Goal: Information Seeking & Learning: Learn about a topic

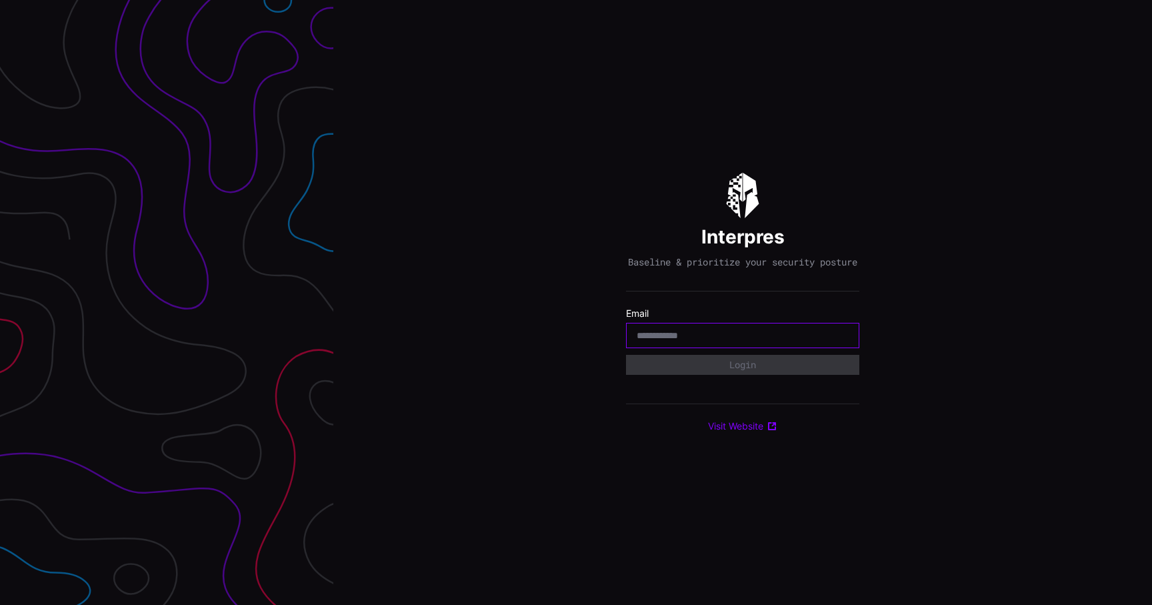
type input "**********"
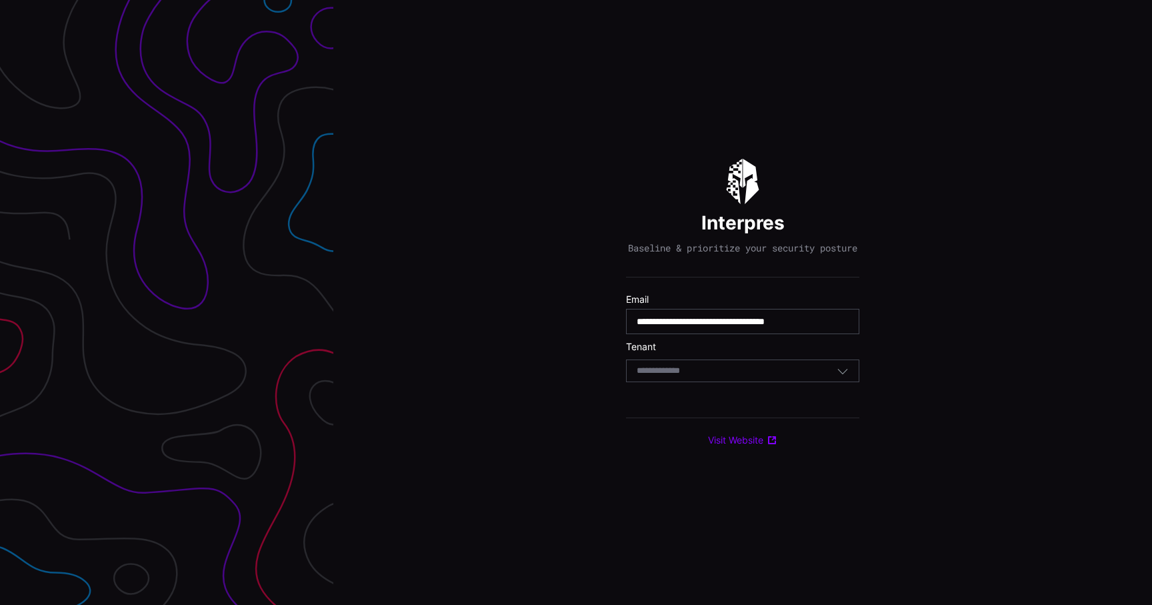
click at [735, 382] on div "Select Tenant" at bounding box center [742, 370] width 233 height 23
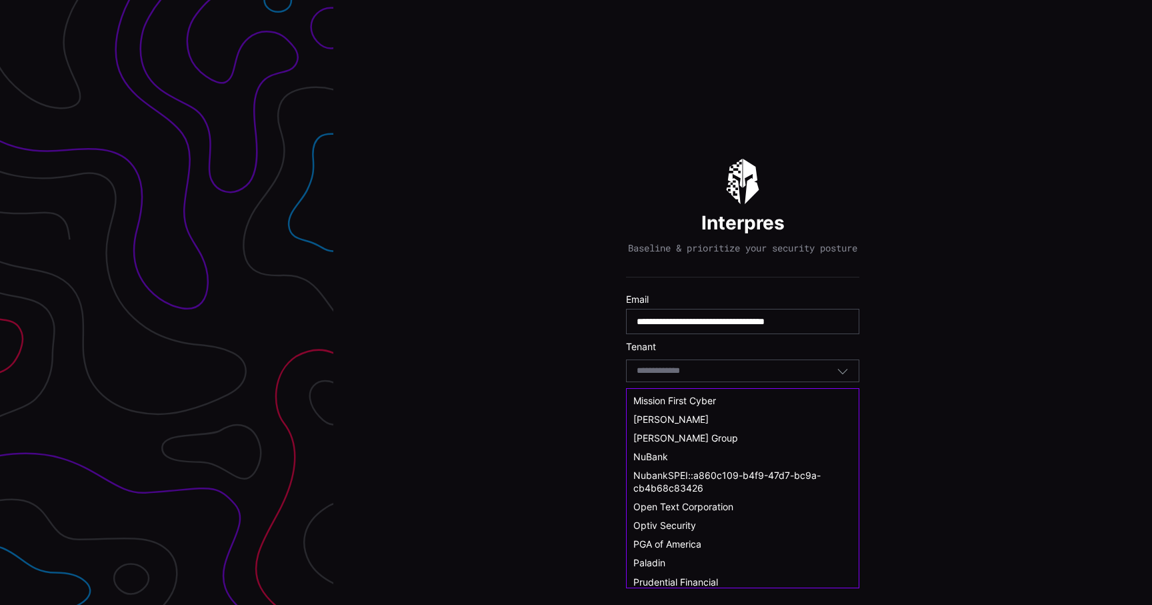
scroll to position [468, 0]
click at [693, 451] on div "NuBank" at bounding box center [742, 456] width 219 height 12
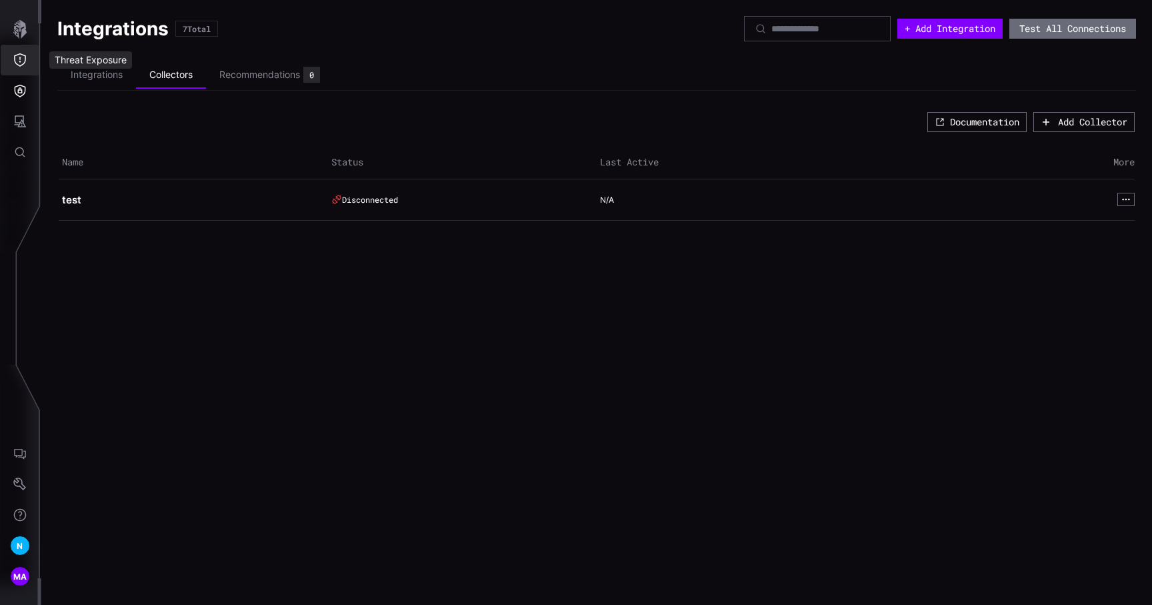
click at [21, 62] on icon "Threat Exposure" at bounding box center [19, 59] width 13 height 13
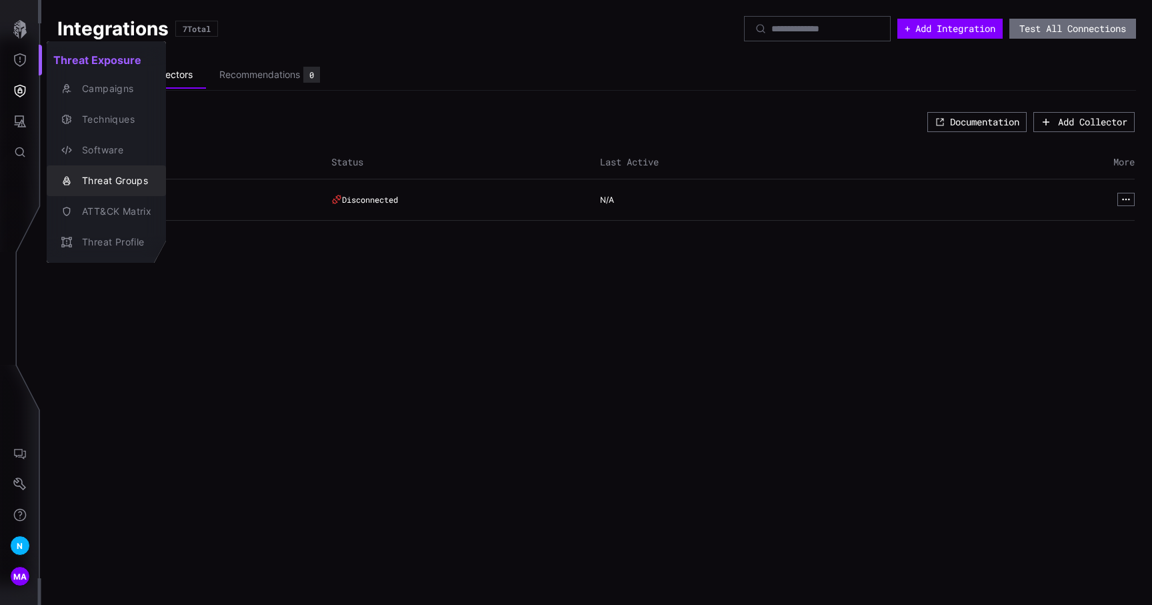
click at [107, 181] on div "Threat Groups" at bounding box center [113, 181] width 76 height 17
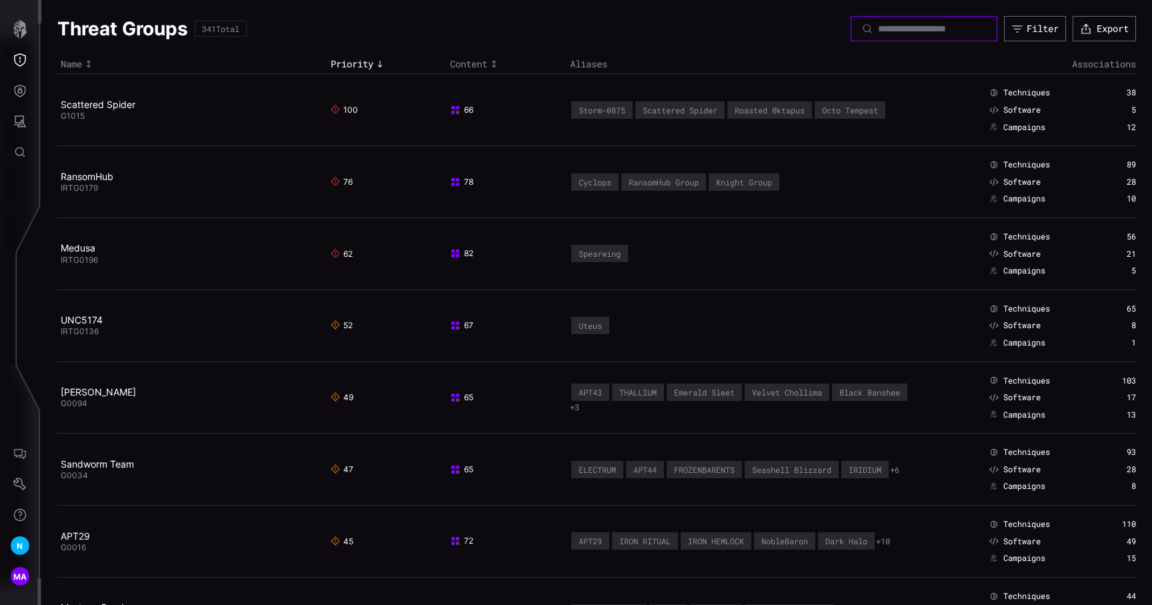
click at [887, 34] on input at bounding box center [924, 29] width 93 height 12
type input "******"
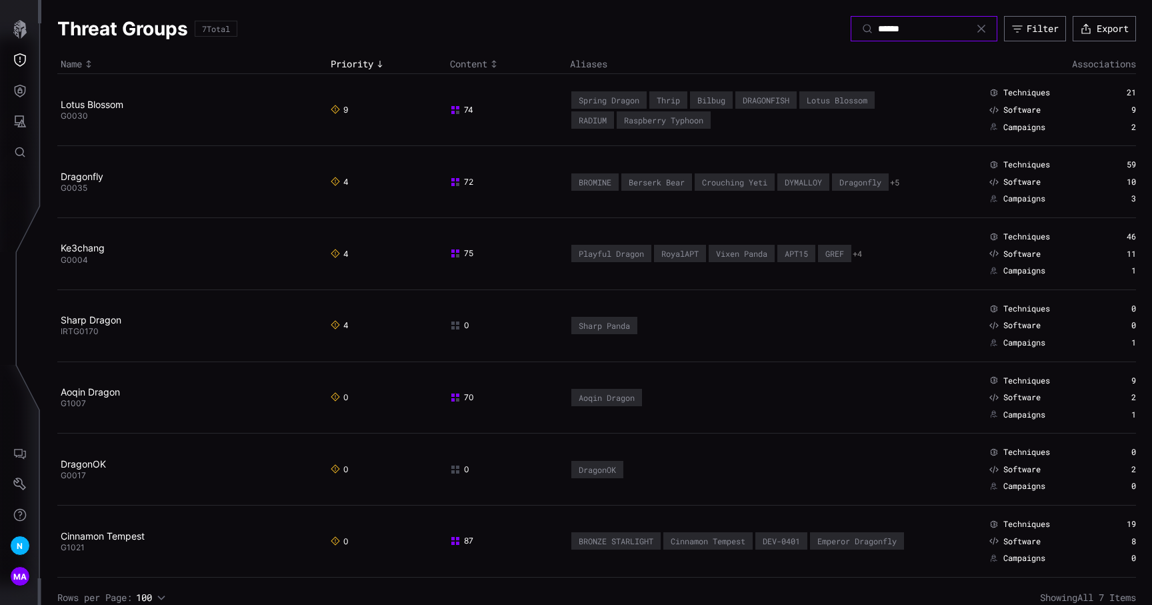
click at [926, 31] on input "******" at bounding box center [924, 29] width 93 height 12
click at [972, 27] on div at bounding box center [978, 28] width 15 height 11
click at [976, 27] on icon at bounding box center [981, 28] width 11 height 11
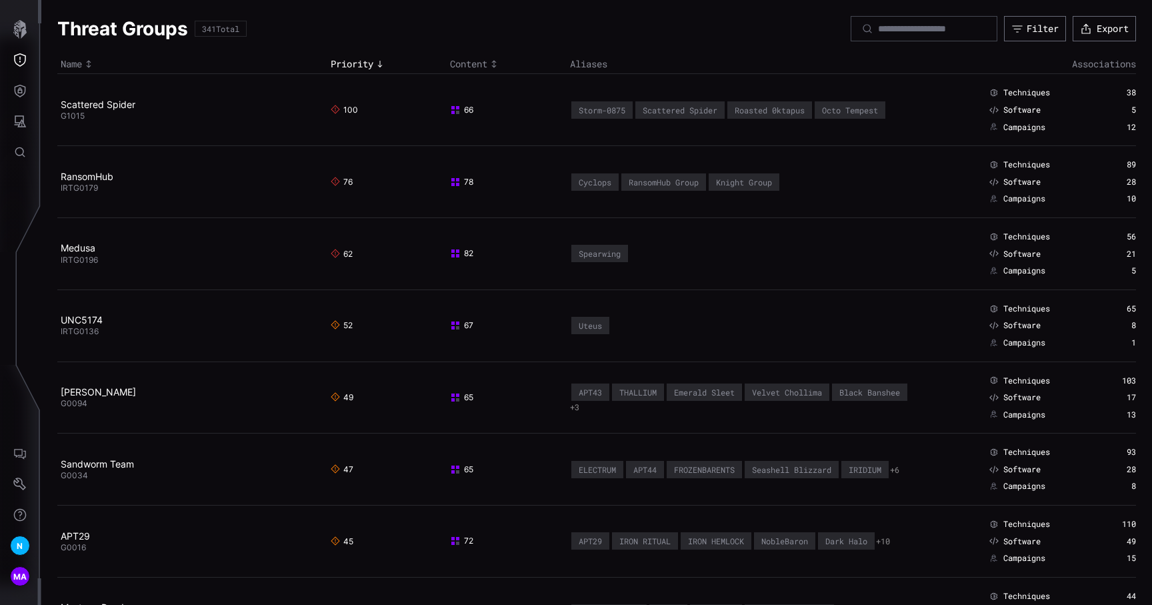
click at [976, 27] on div at bounding box center [981, 28] width 11 height 11
click at [787, 149] on td "Cyclops RansomHub Group Knight Group" at bounding box center [746, 182] width 359 height 72
click at [103, 110] on h2 "Scattered Spider" at bounding box center [187, 105] width 253 height 12
click at [114, 107] on link "Scattered Spider" at bounding box center [98, 104] width 75 height 11
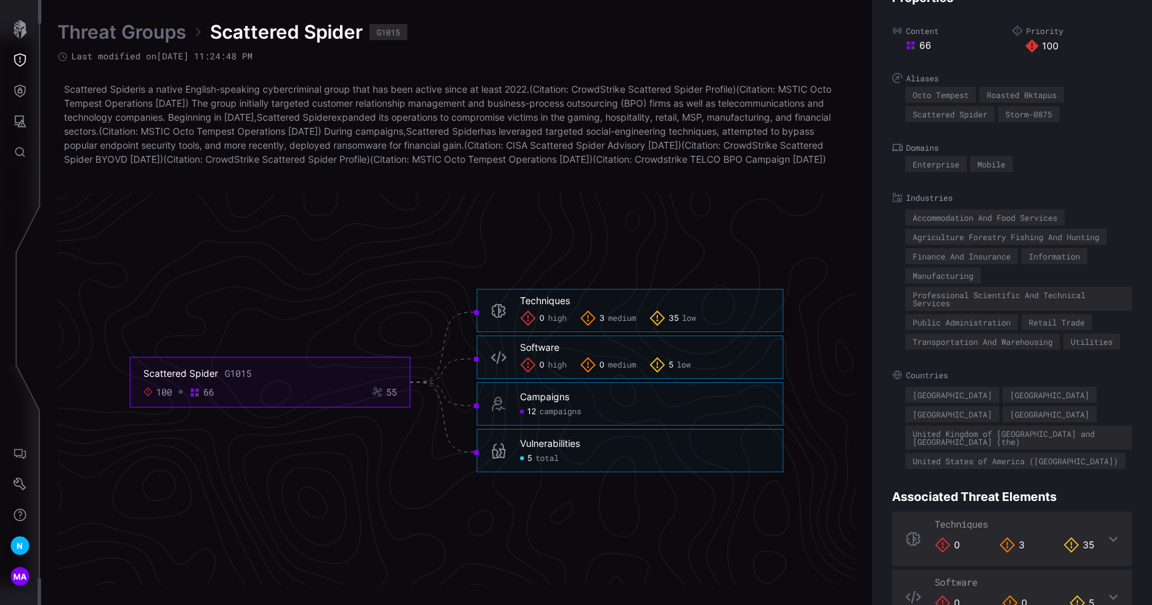
scroll to position [50, 0]
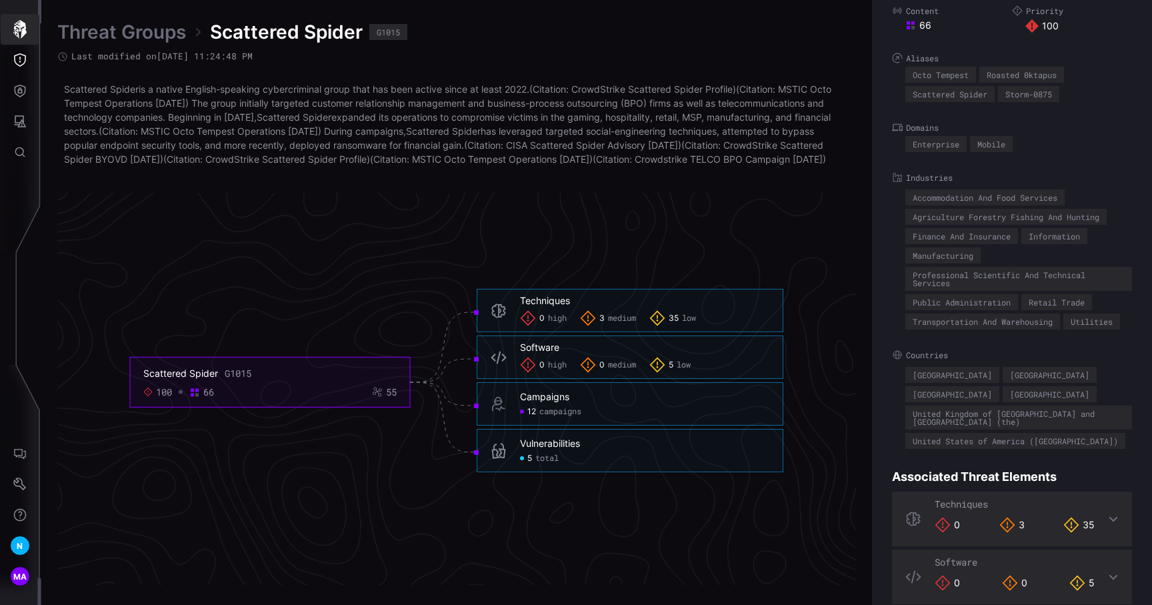
click at [12, 31] on icon "button" at bounding box center [20, 29] width 19 height 19
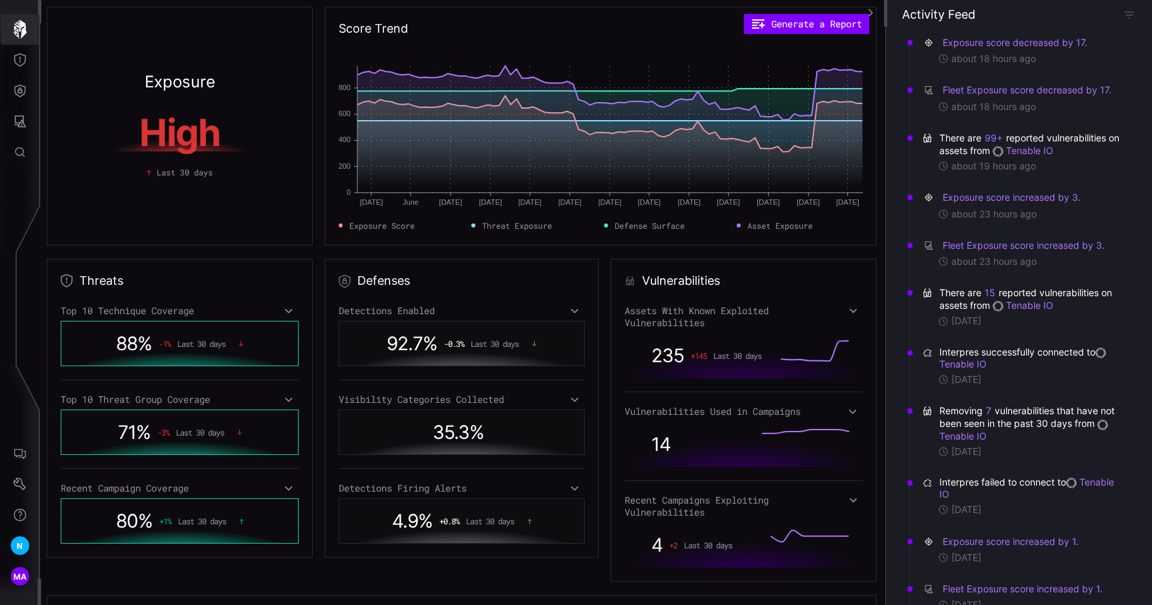
click at [19, 19] on button "button" at bounding box center [20, 29] width 39 height 31
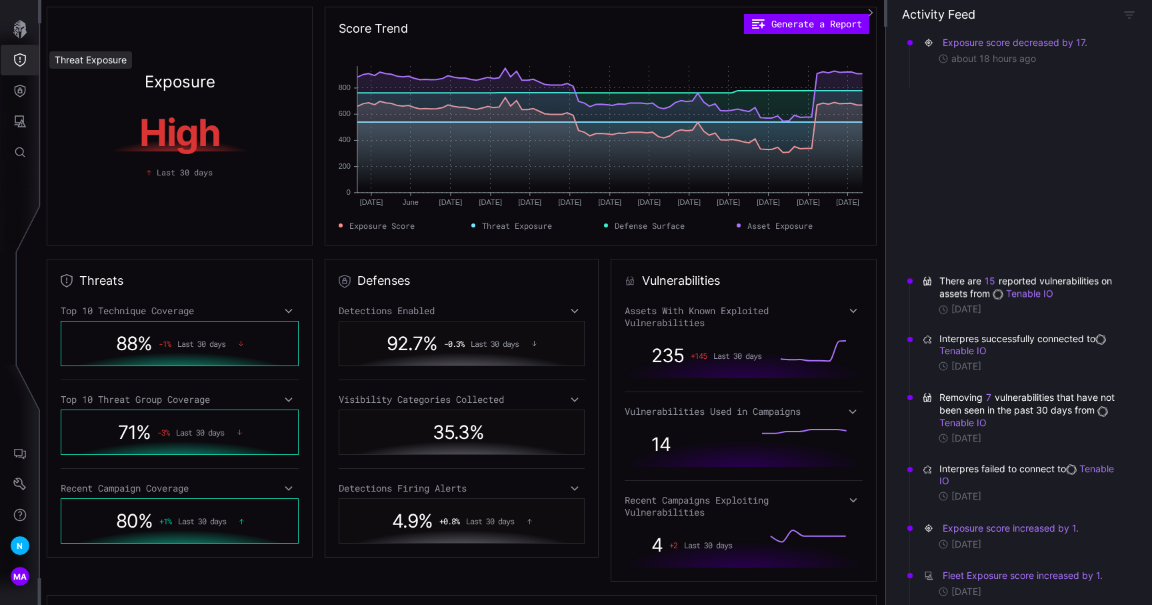
click at [19, 62] on icon "Threat Exposure" at bounding box center [20, 59] width 12 height 13
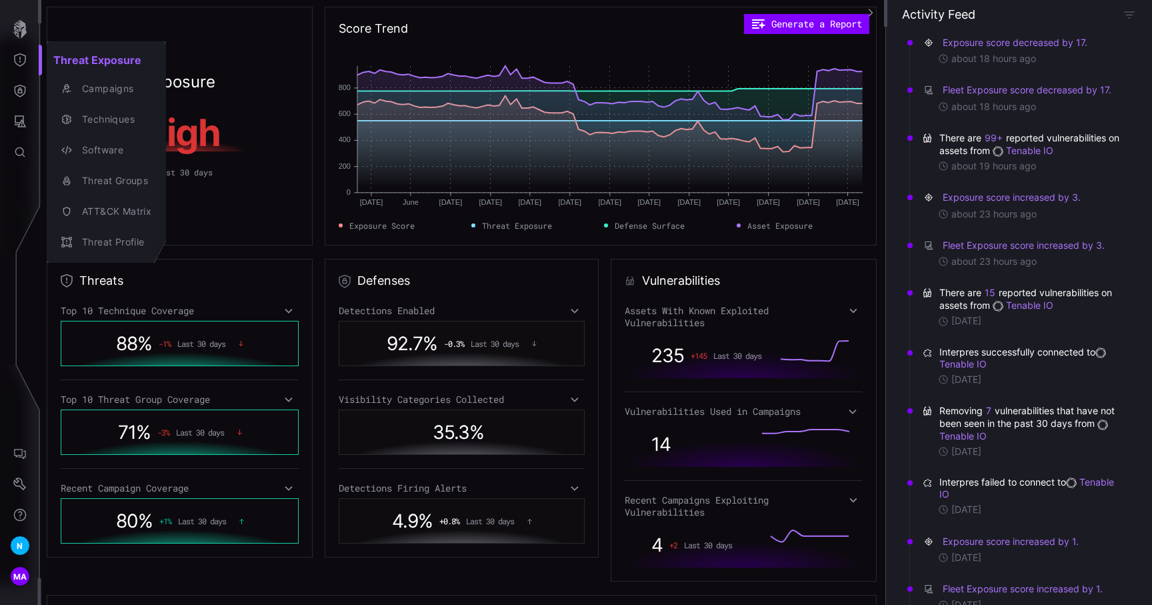
click at [20, 31] on div at bounding box center [576, 302] width 1152 height 605
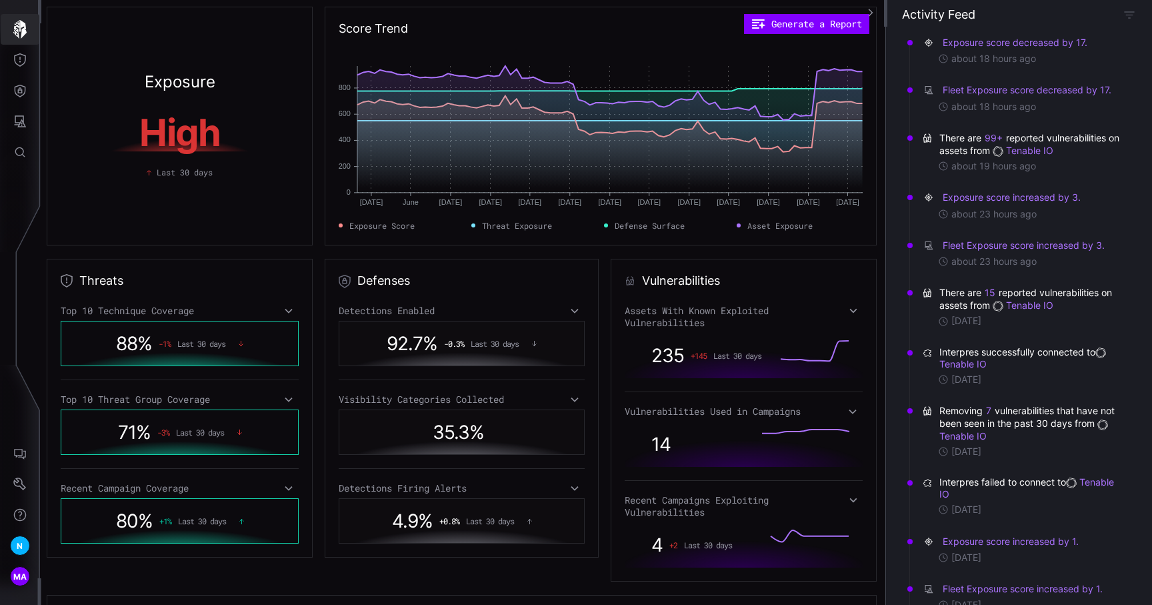
click at [20, 31] on icon "button" at bounding box center [20, 29] width 19 height 19
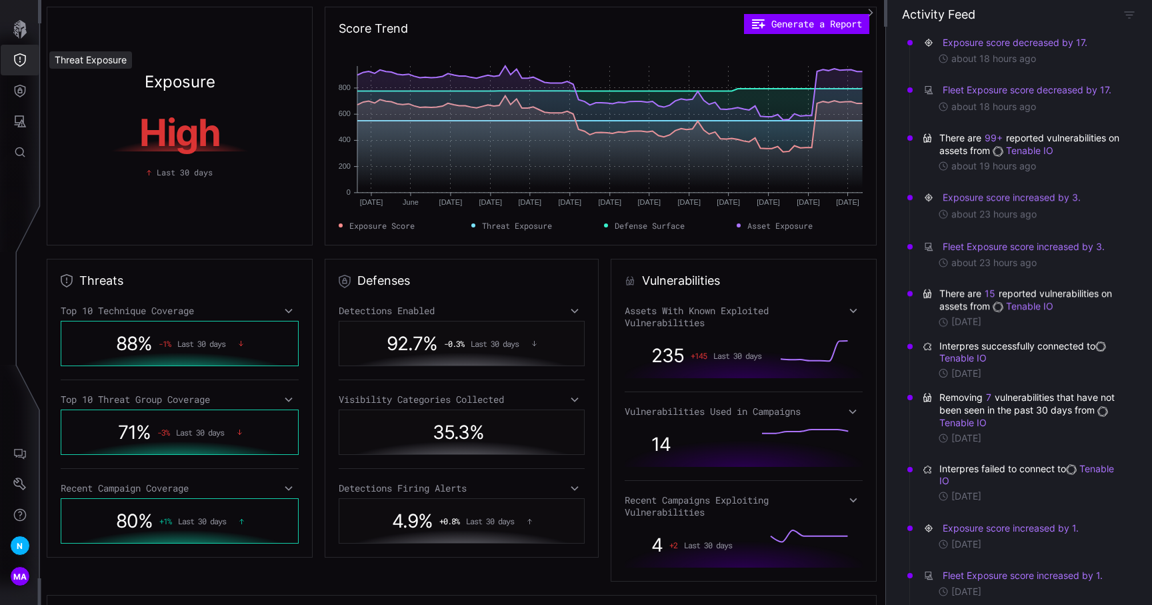
click at [20, 65] on icon "Threat Exposure" at bounding box center [20, 59] width 12 height 13
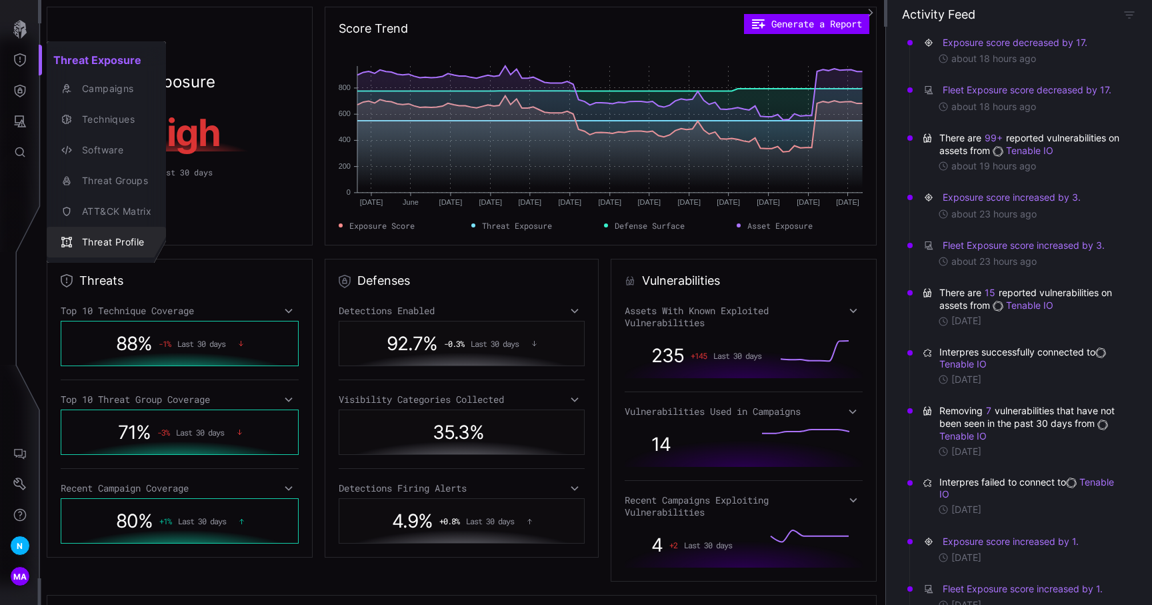
click at [121, 231] on button "Threat Profile" at bounding box center [106, 242] width 119 height 31
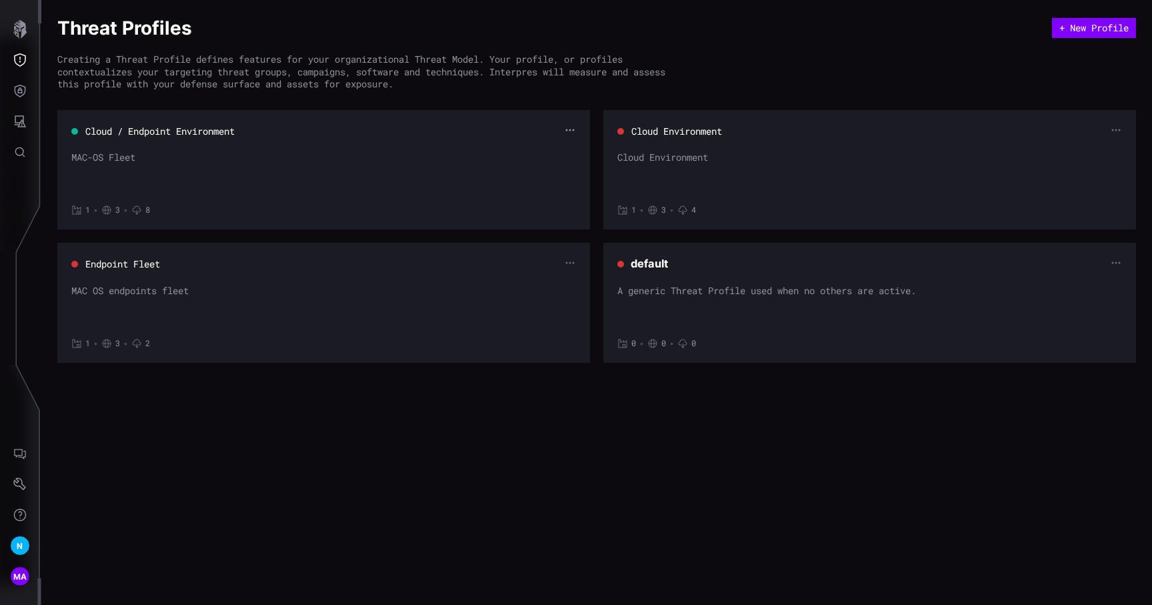
click at [566, 129] on icon "button" at bounding box center [570, 130] width 11 height 11
click at [551, 145] on div "Edit" at bounding box center [539, 152] width 72 height 31
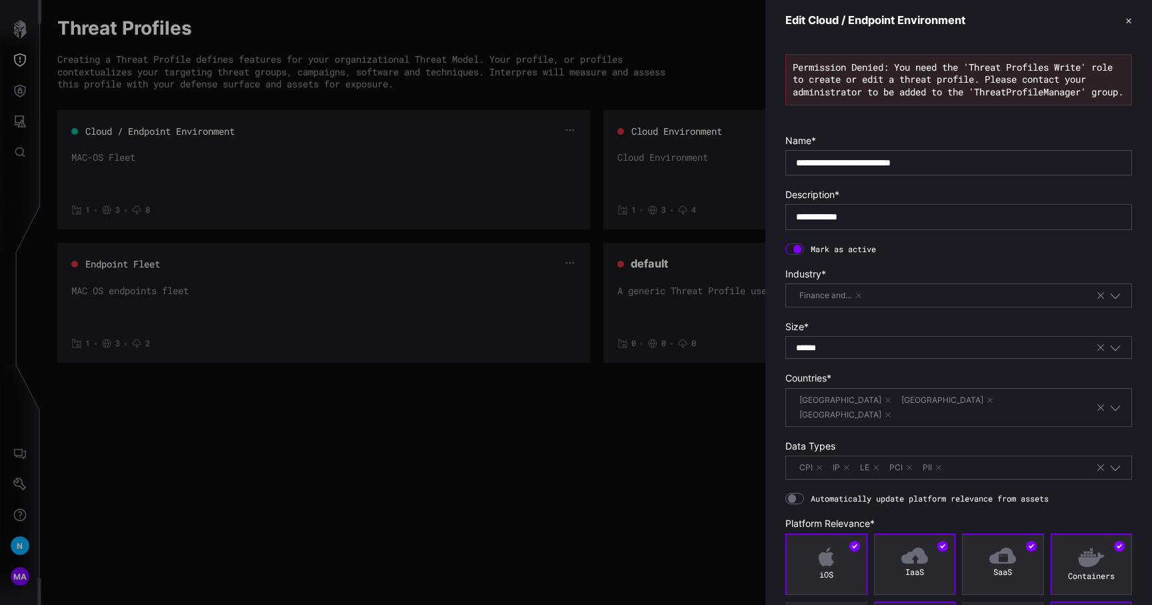
click at [1128, 22] on button "✕" at bounding box center [1128, 20] width 7 height 14
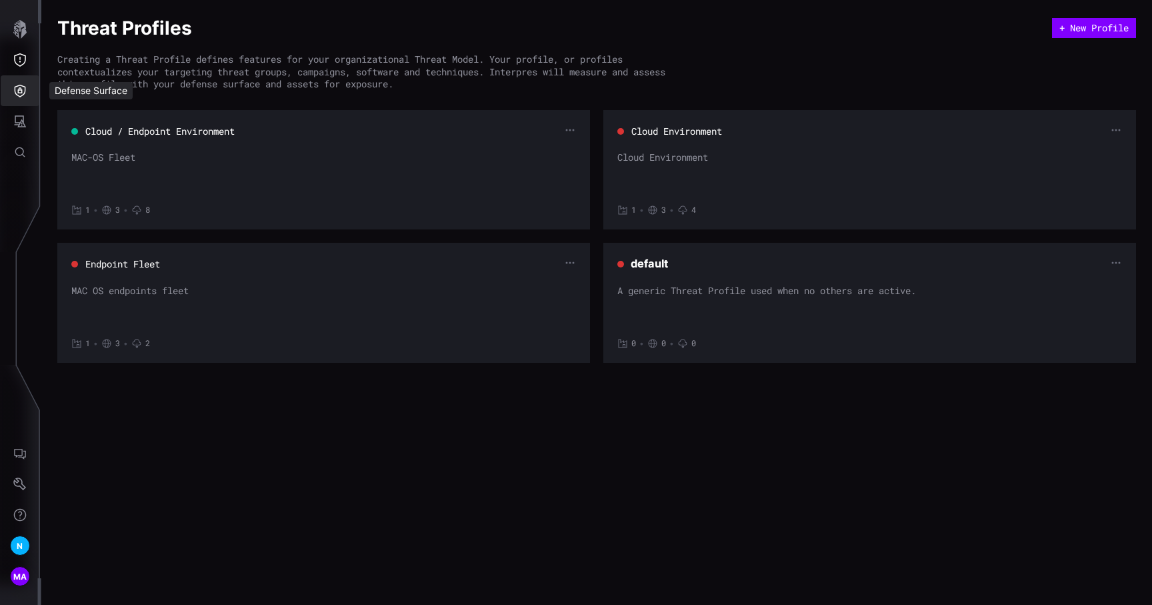
click at [21, 95] on icon "Defense Surface" at bounding box center [20, 91] width 11 height 13
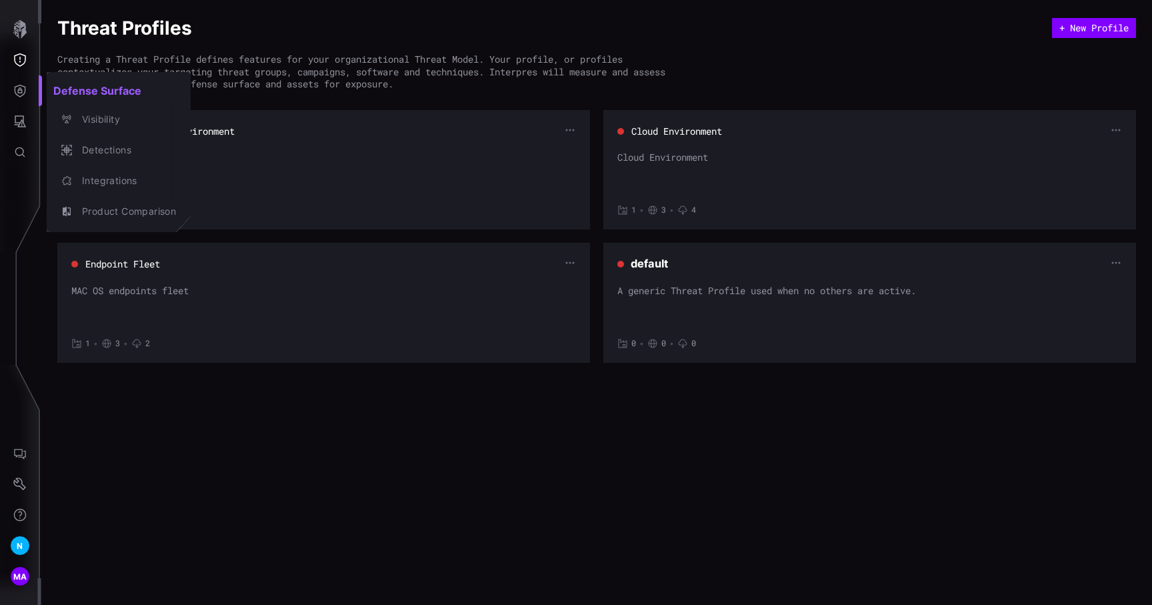
click at [20, 65] on div at bounding box center [576, 302] width 1152 height 605
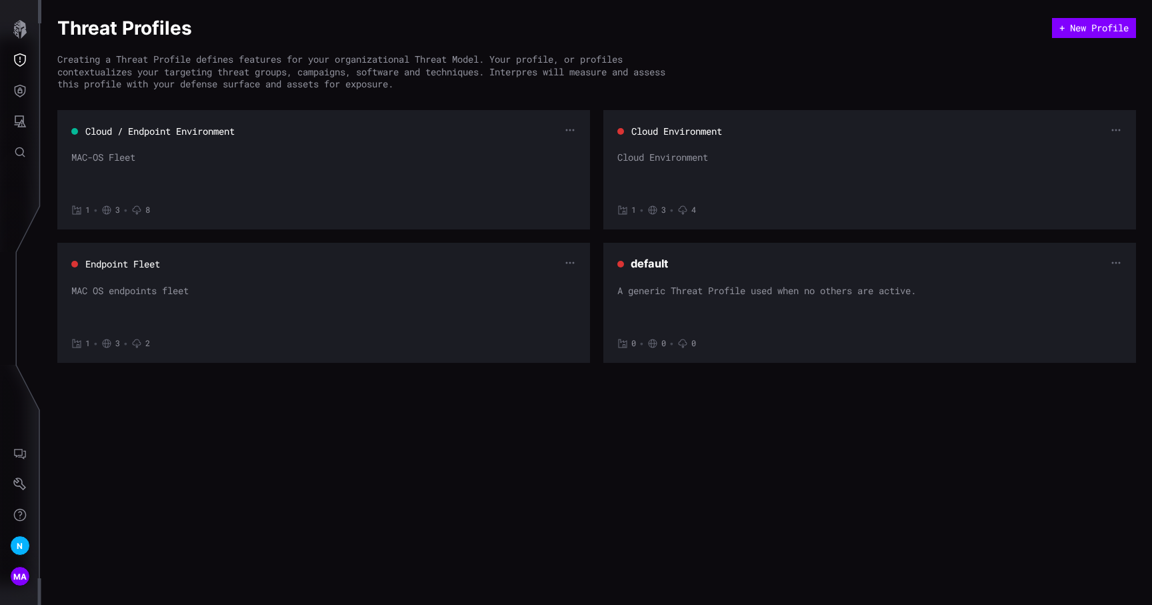
click at [20, 65] on icon "Threat Exposure" at bounding box center [20, 59] width 12 height 13
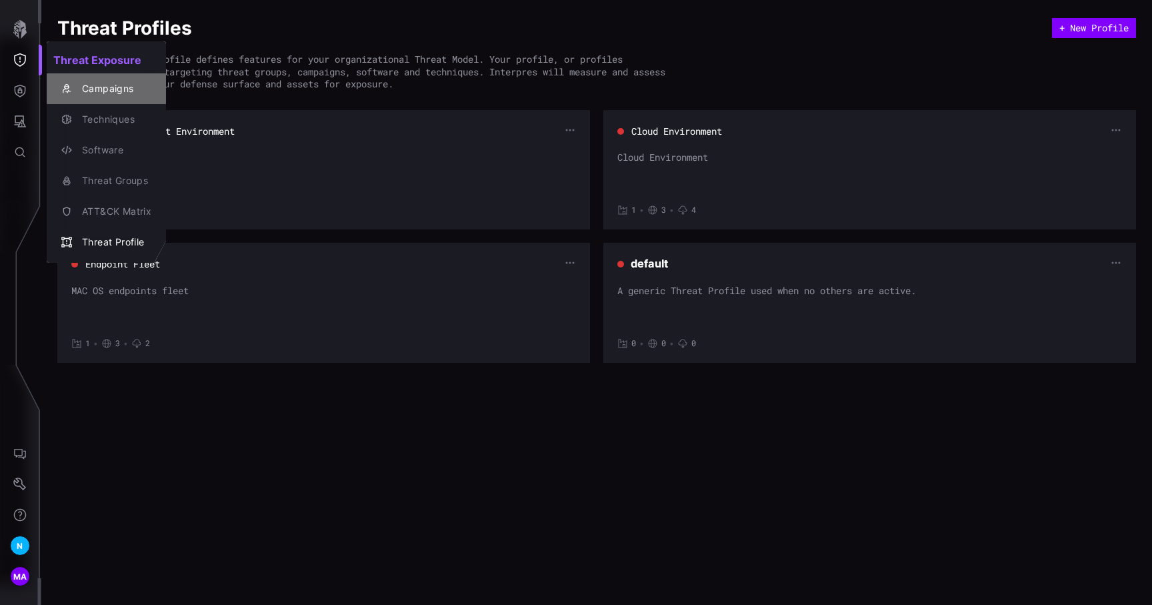
click at [107, 95] on div "Campaigns" at bounding box center [113, 89] width 76 height 17
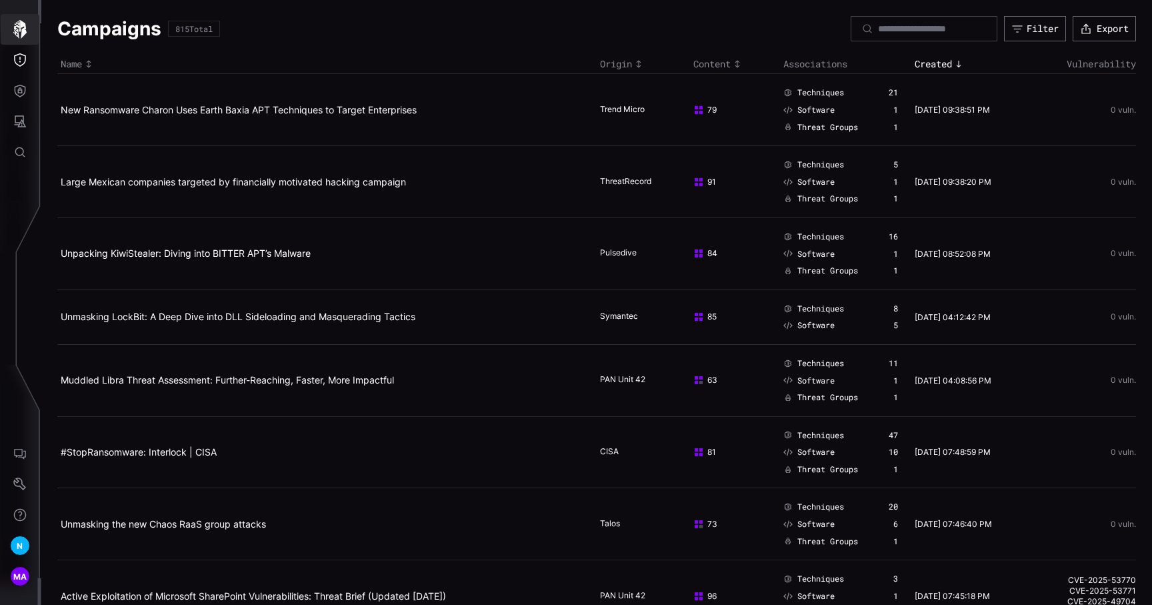
click at [25, 31] on icon "button" at bounding box center [19, 29] width 13 height 19
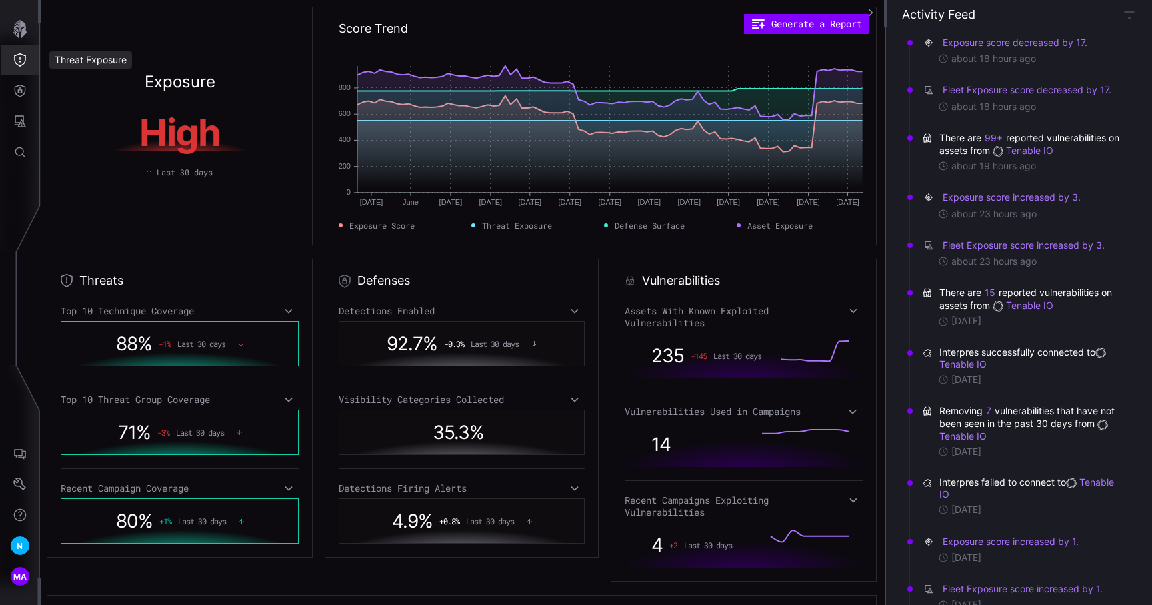
click at [28, 59] on button "Threat Exposure" at bounding box center [20, 60] width 39 height 31
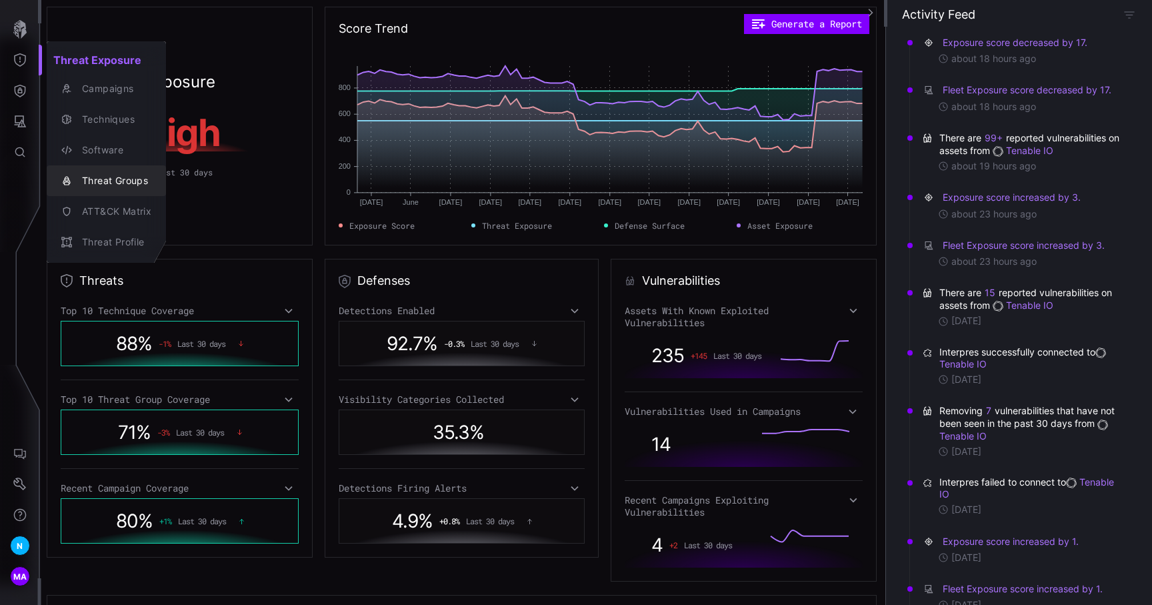
click at [121, 175] on div "Threat Groups" at bounding box center [113, 181] width 76 height 17
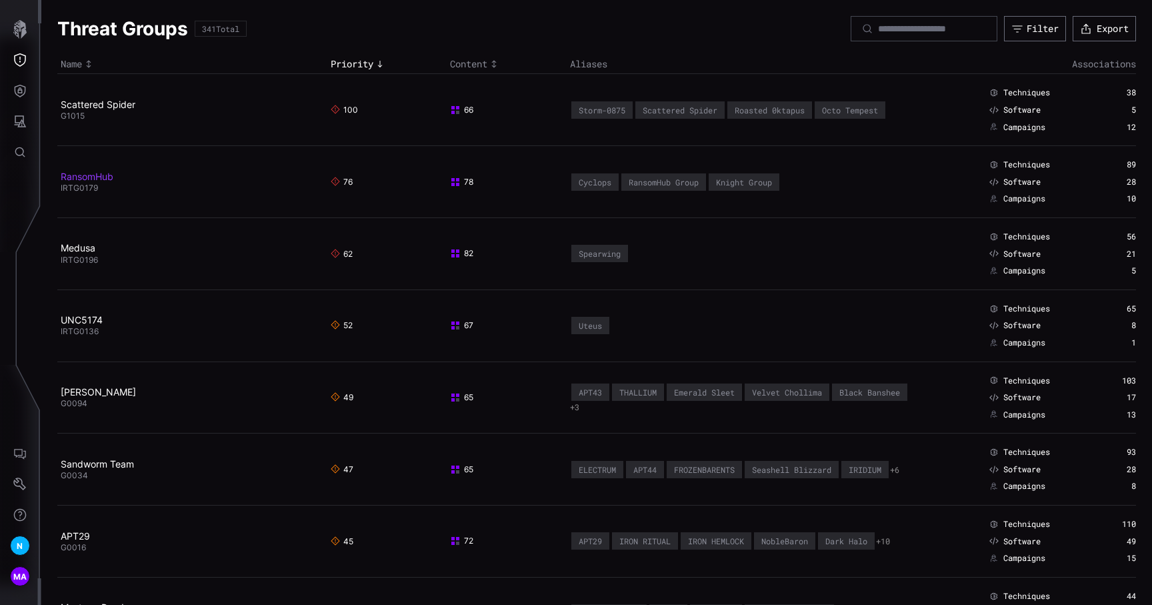
click at [100, 176] on link "RansomHub" at bounding box center [87, 176] width 53 height 11
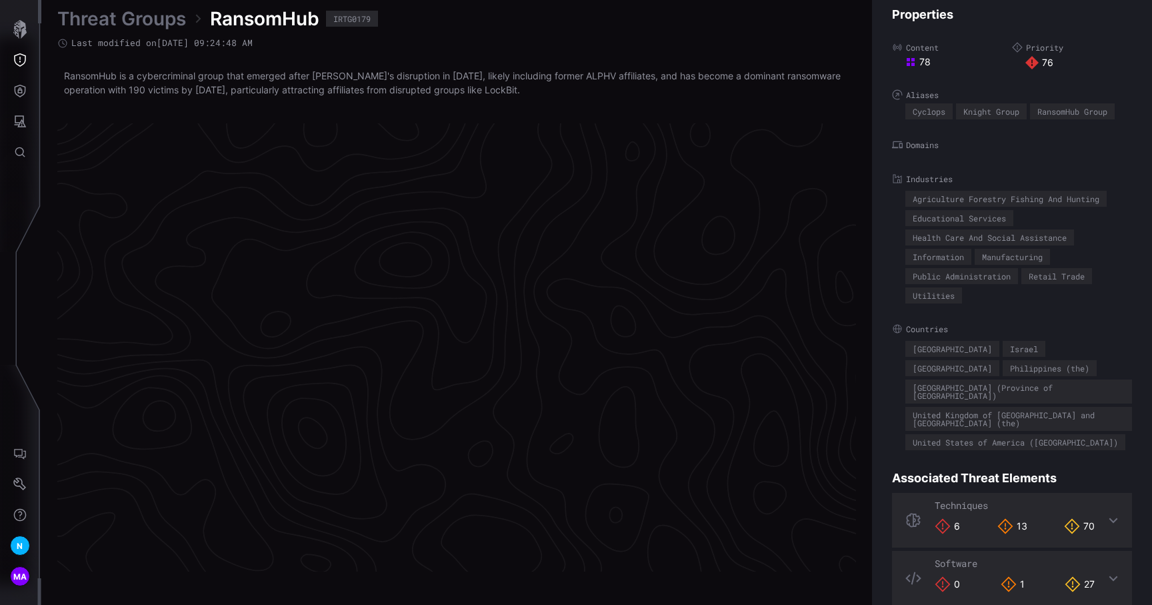
scroll to position [2776, 601]
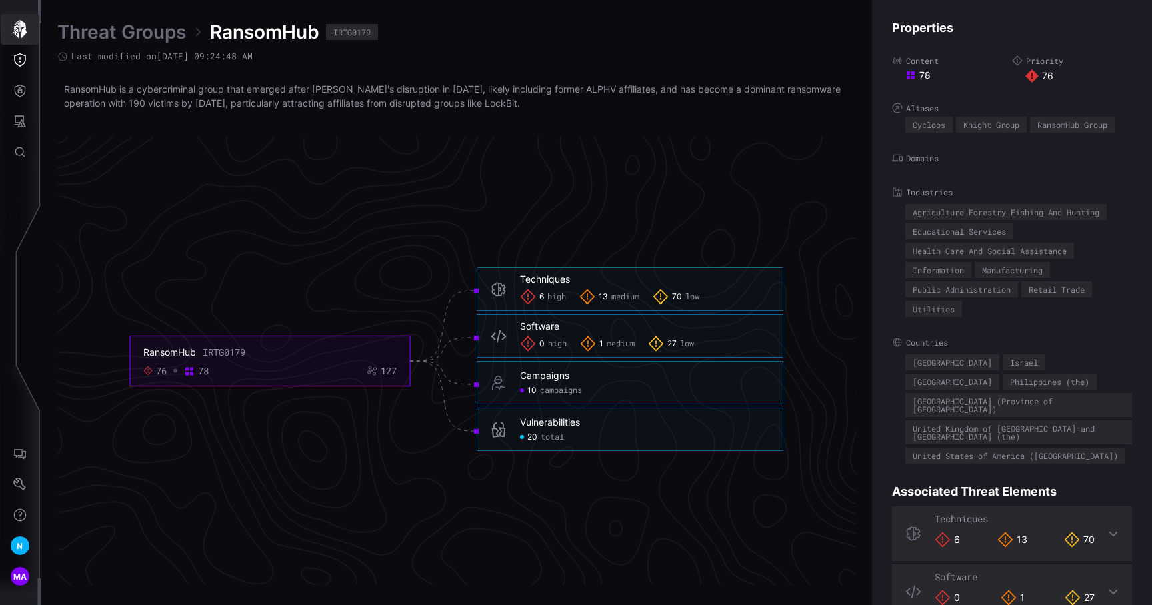
click at [14, 34] on icon "button" at bounding box center [20, 29] width 19 height 19
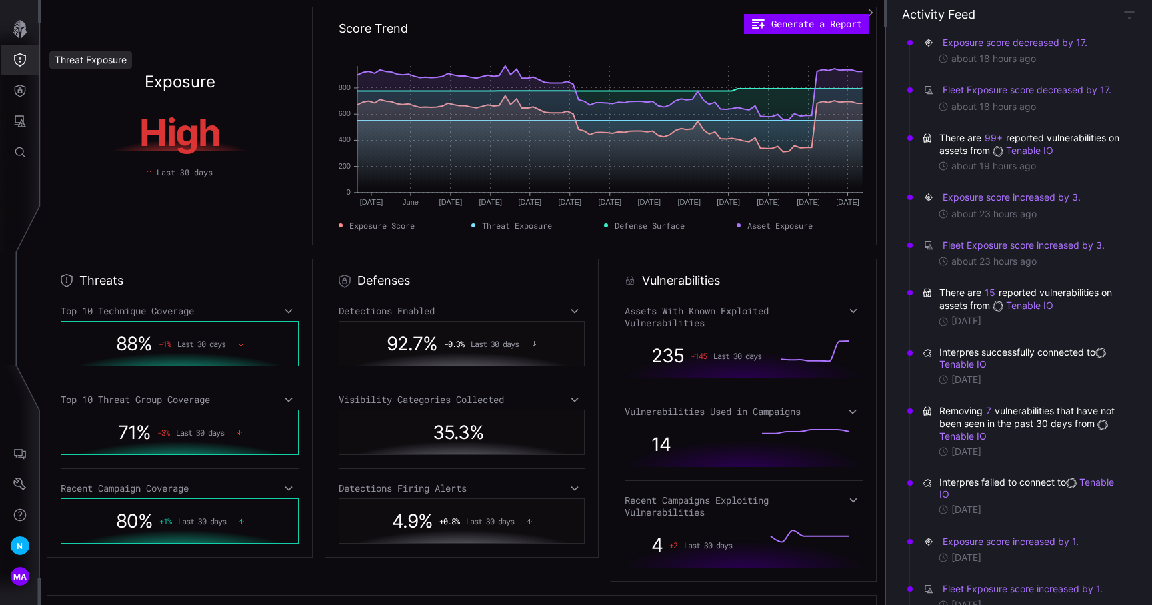
click at [18, 62] on icon "Threat Exposure" at bounding box center [19, 59] width 13 height 13
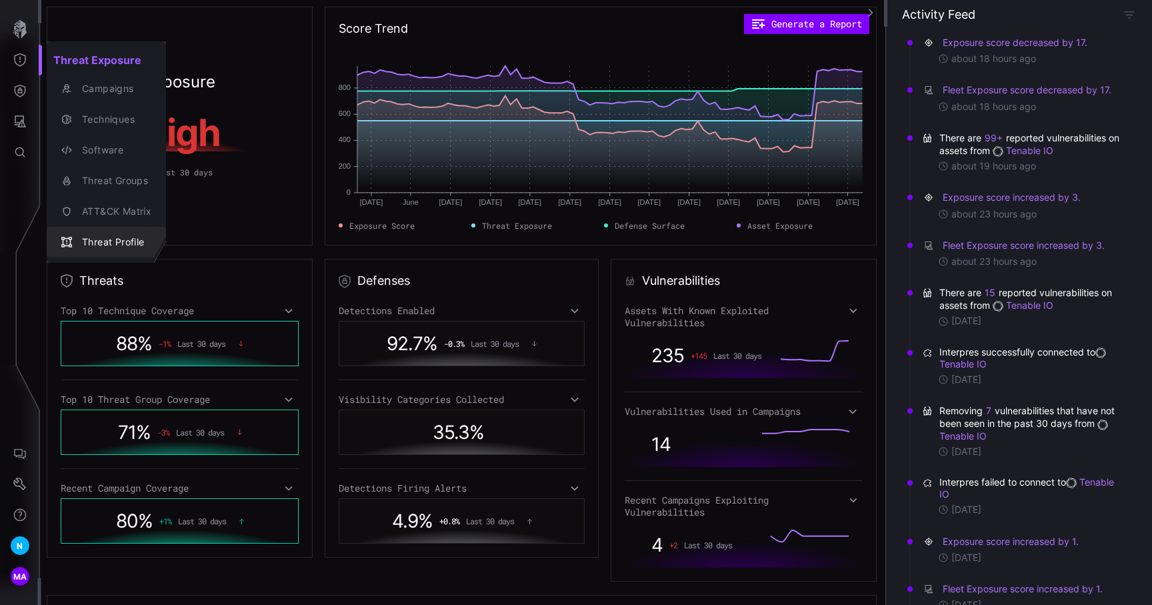
click at [126, 231] on button "Threat Profile" at bounding box center [106, 242] width 119 height 31
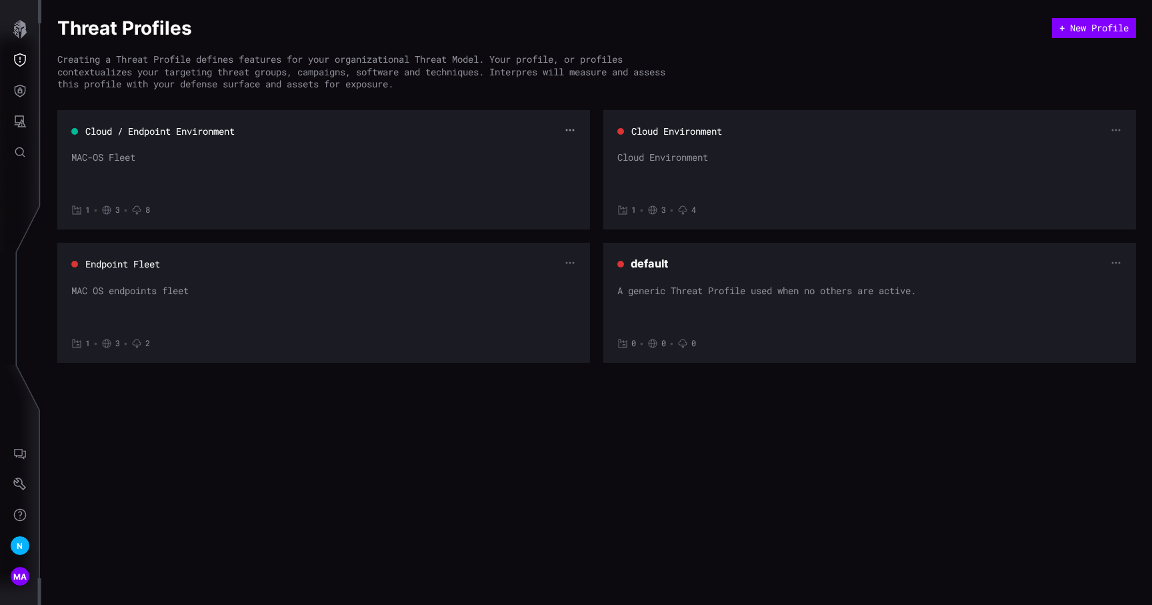
click at [569, 130] on icon "button" at bounding box center [570, 130] width 11 height 11
click at [545, 147] on div "Edit" at bounding box center [545, 153] width 39 height 12
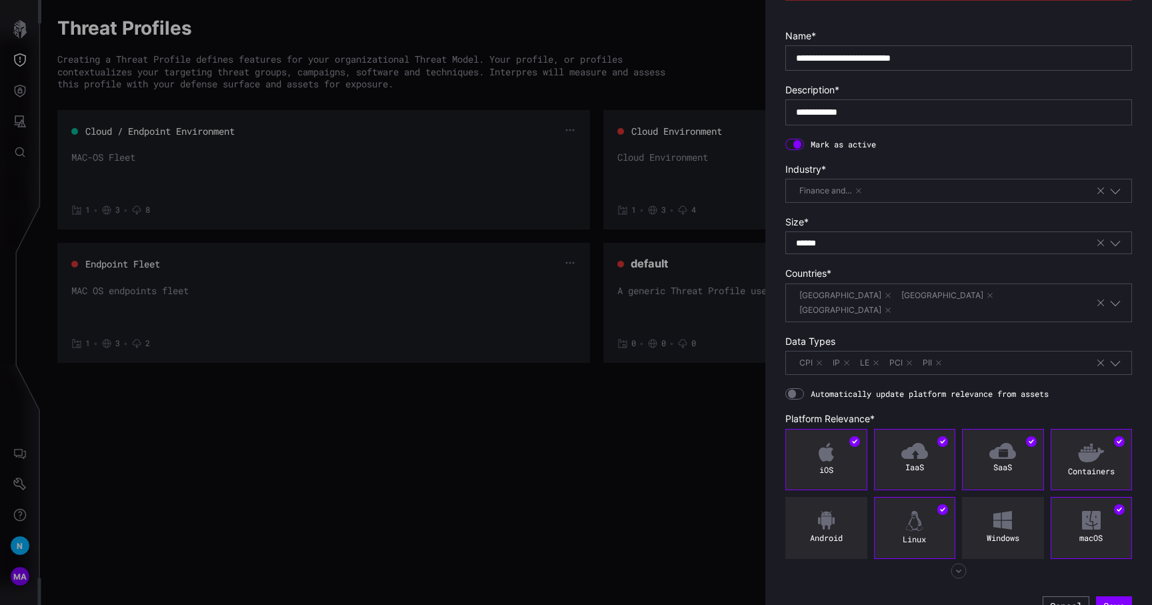
scroll to position [127, 0]
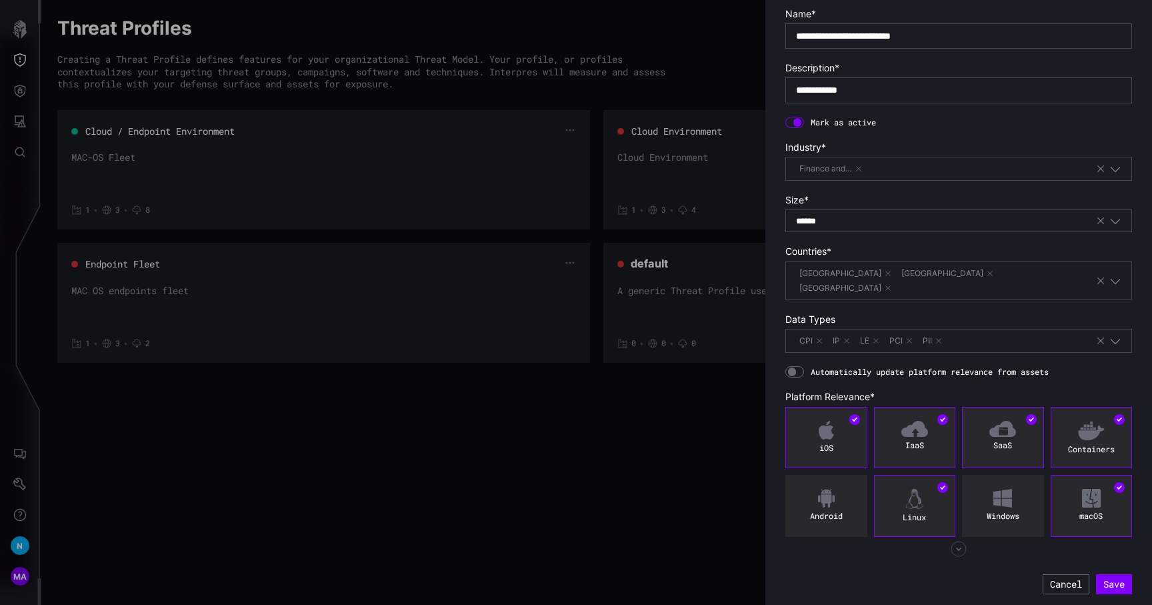
click at [39, 81] on div at bounding box center [576, 302] width 1152 height 605
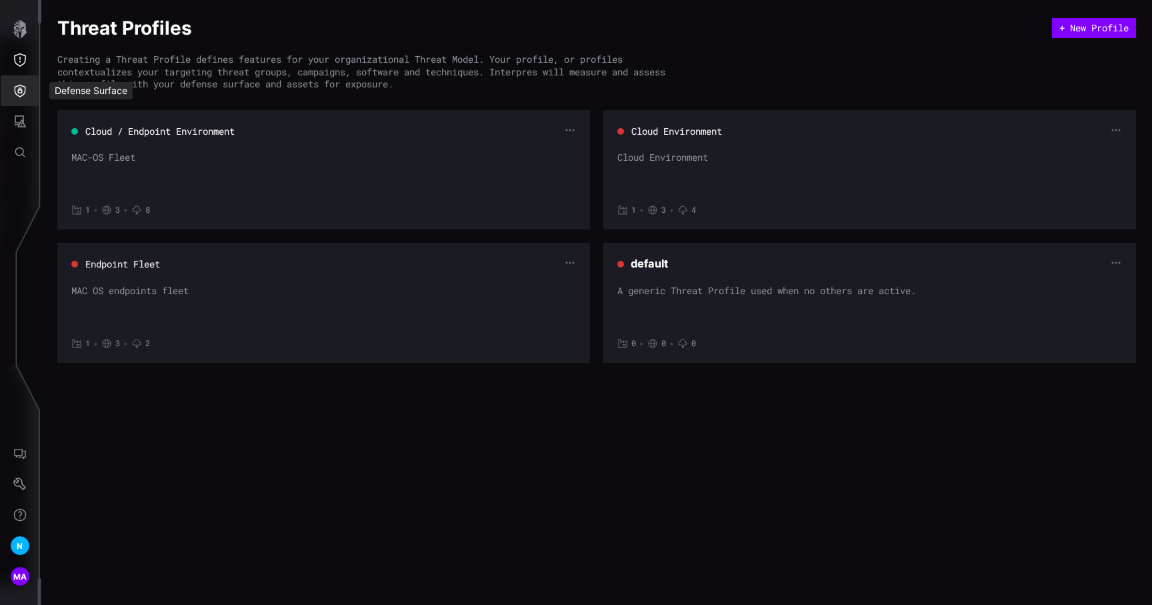
click at [19, 92] on icon "Defense Surface" at bounding box center [19, 90] width 13 height 13
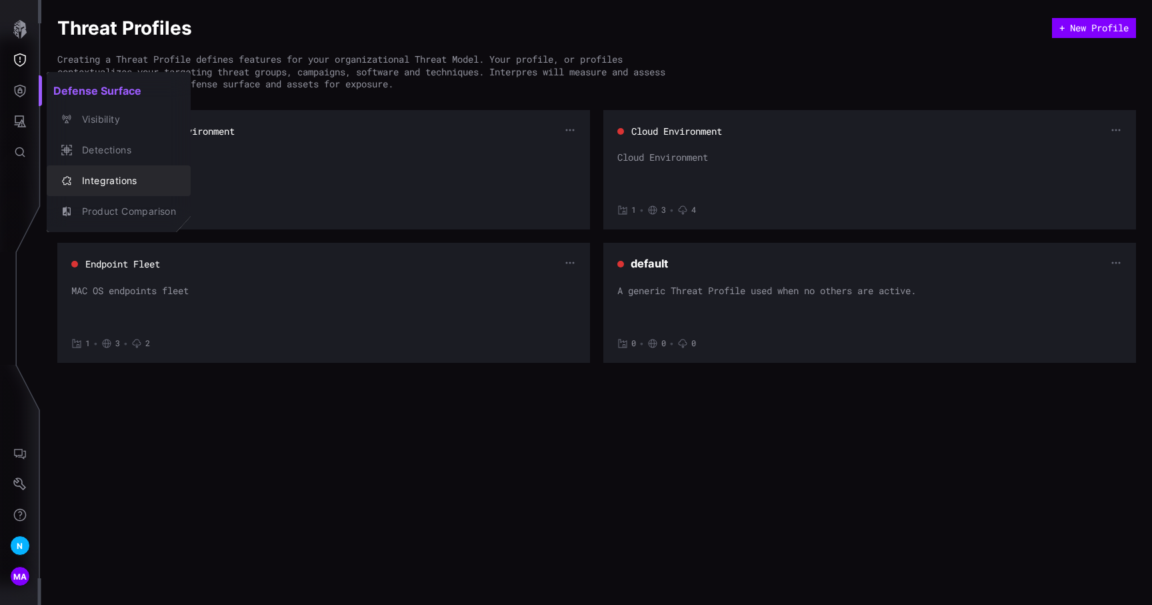
click at [135, 176] on div "Integrations" at bounding box center [125, 181] width 101 height 17
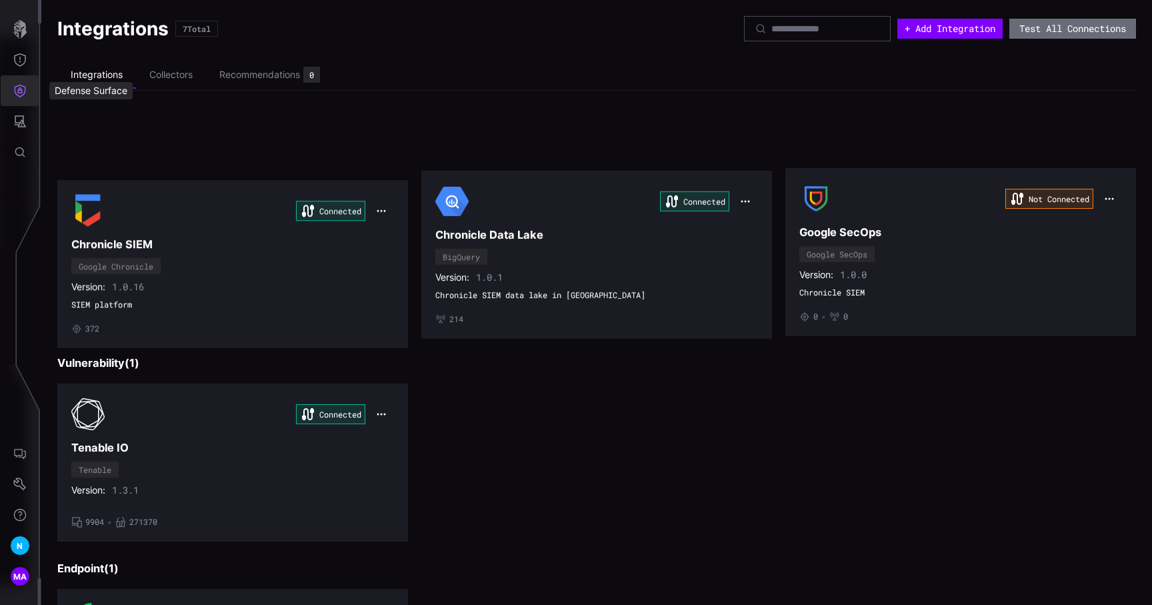
click at [21, 99] on button "Defense Surface" at bounding box center [20, 90] width 39 height 31
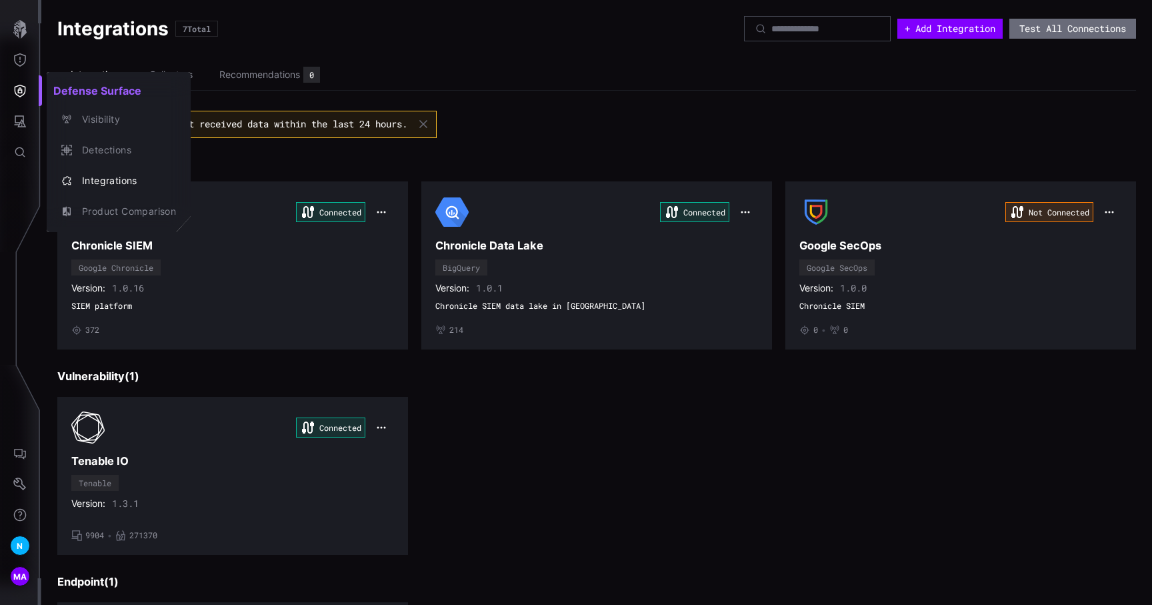
click at [17, 67] on div at bounding box center [576, 302] width 1152 height 605
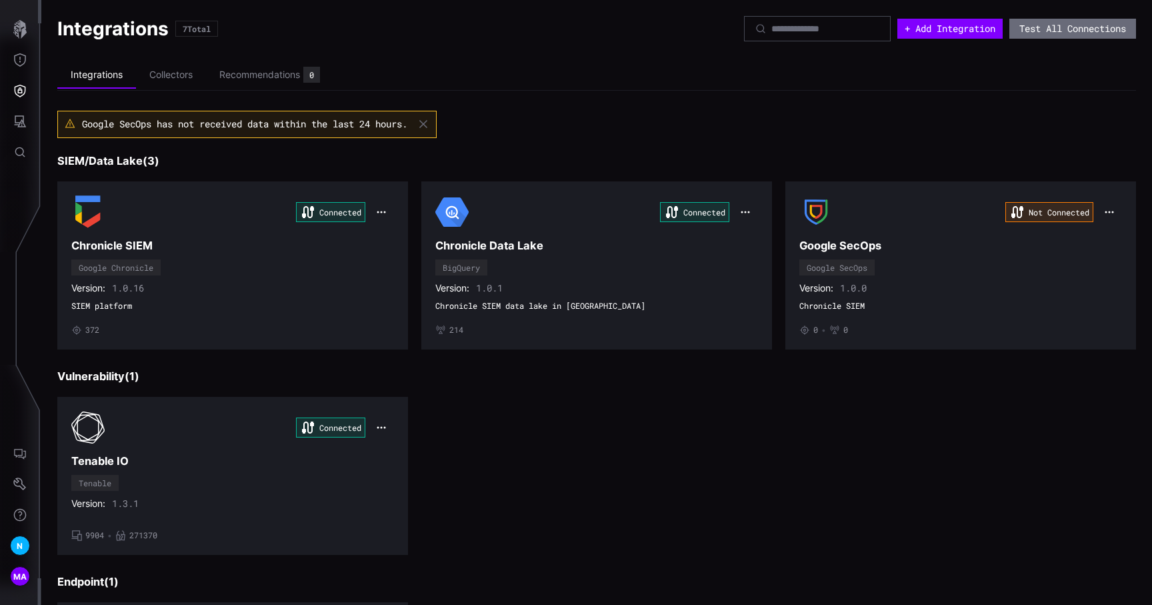
click at [17, 67] on button "Threat Exposure" at bounding box center [20, 60] width 39 height 31
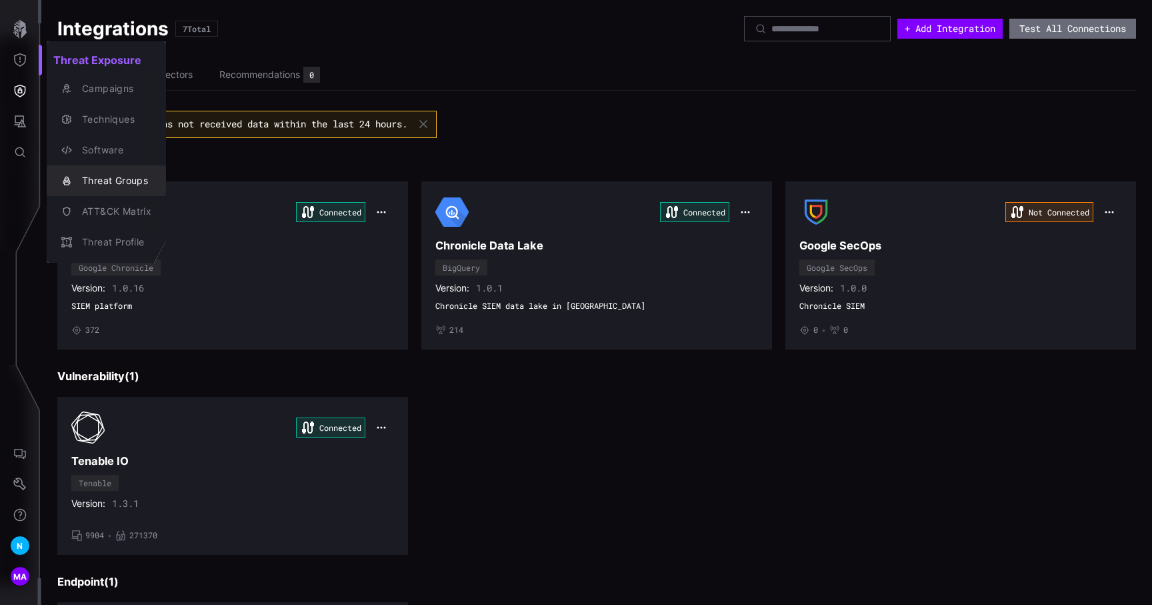
click at [106, 173] on div "Threat Groups" at bounding box center [113, 181] width 76 height 17
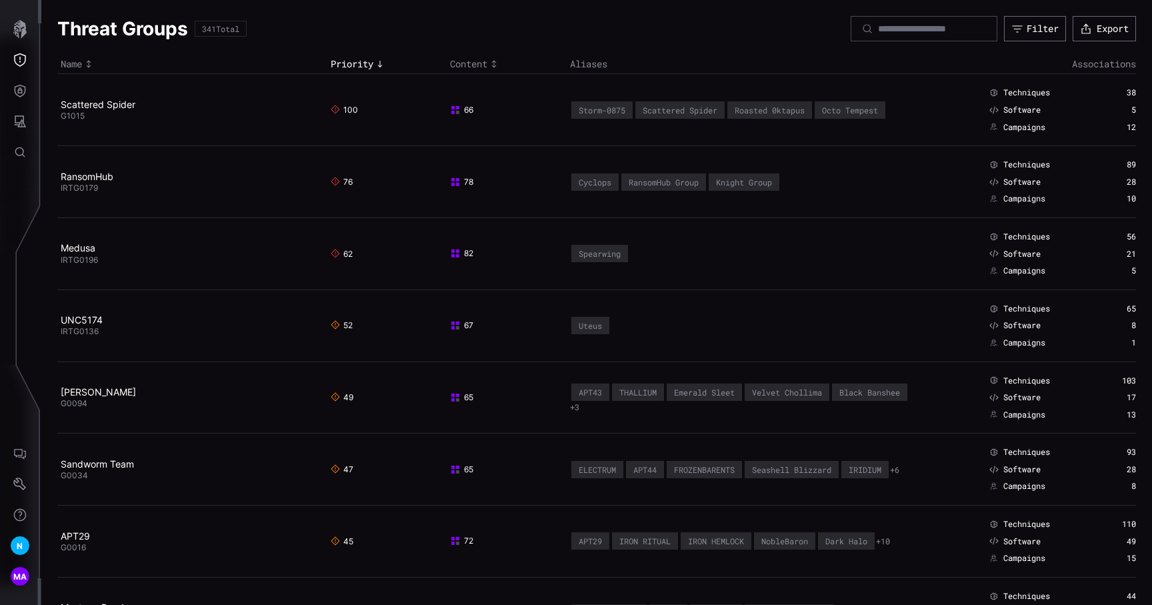
click at [893, 35] on div at bounding box center [924, 28] width 147 height 25
click at [107, 107] on link "Scattered Spider" at bounding box center [98, 104] width 75 height 11
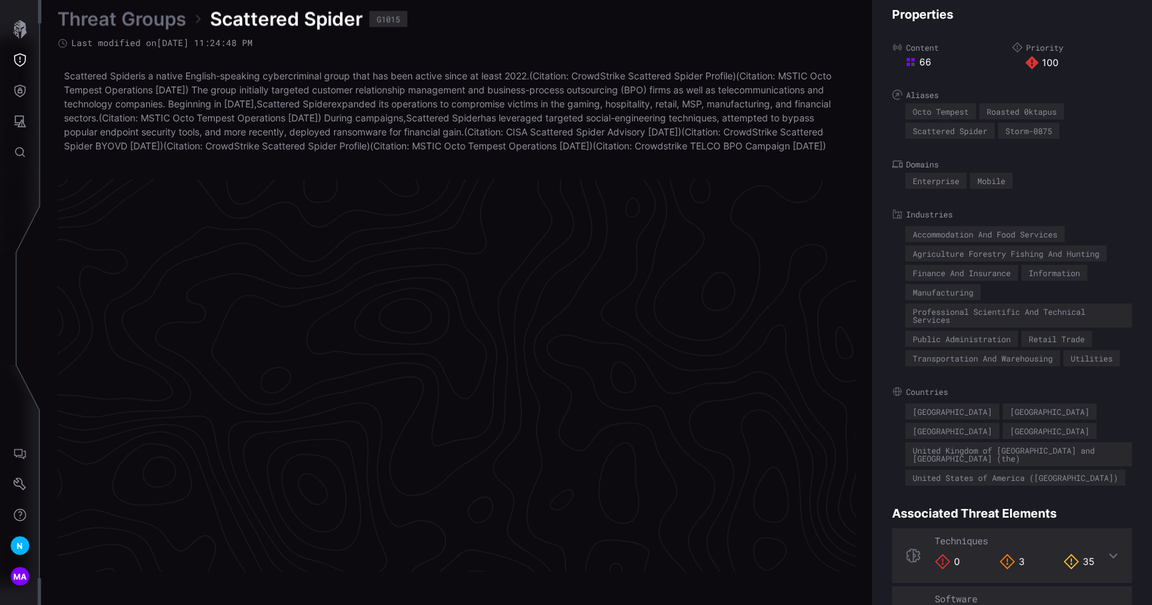
scroll to position [2811, 601]
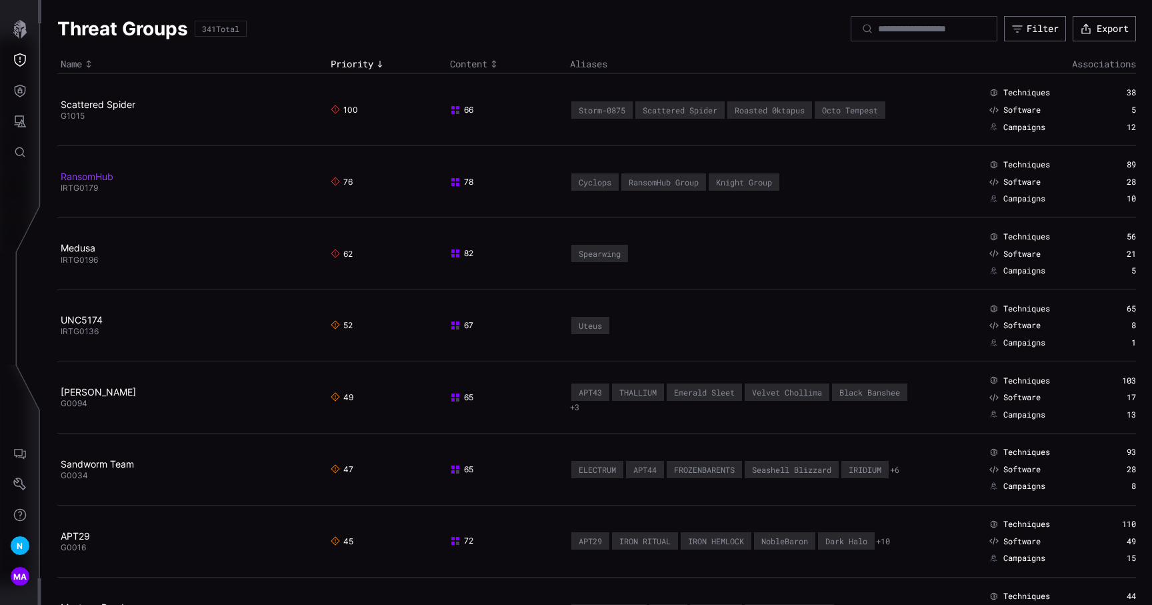
click at [87, 175] on link "RansomHub" at bounding box center [87, 176] width 53 height 11
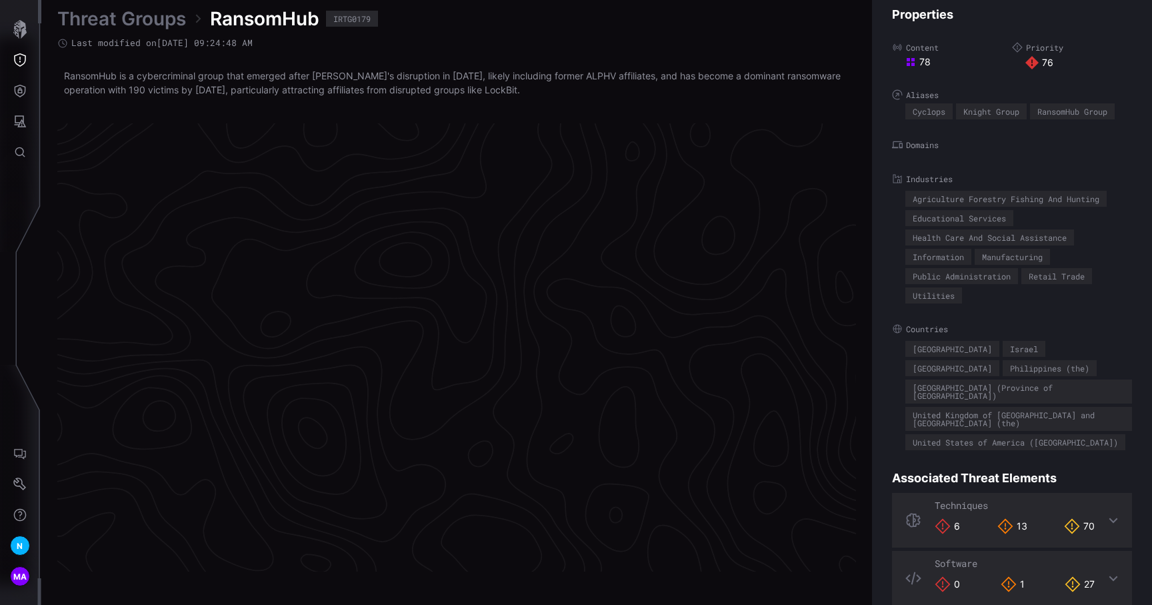
scroll to position [2776, 601]
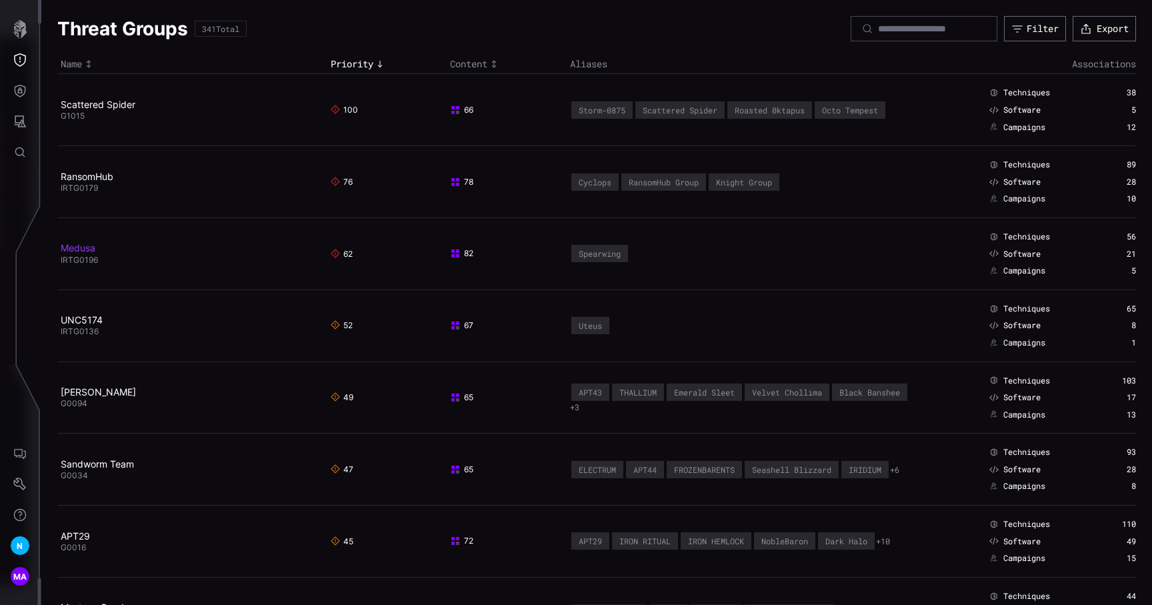
click at [87, 250] on link "Medusa" at bounding box center [78, 247] width 35 height 11
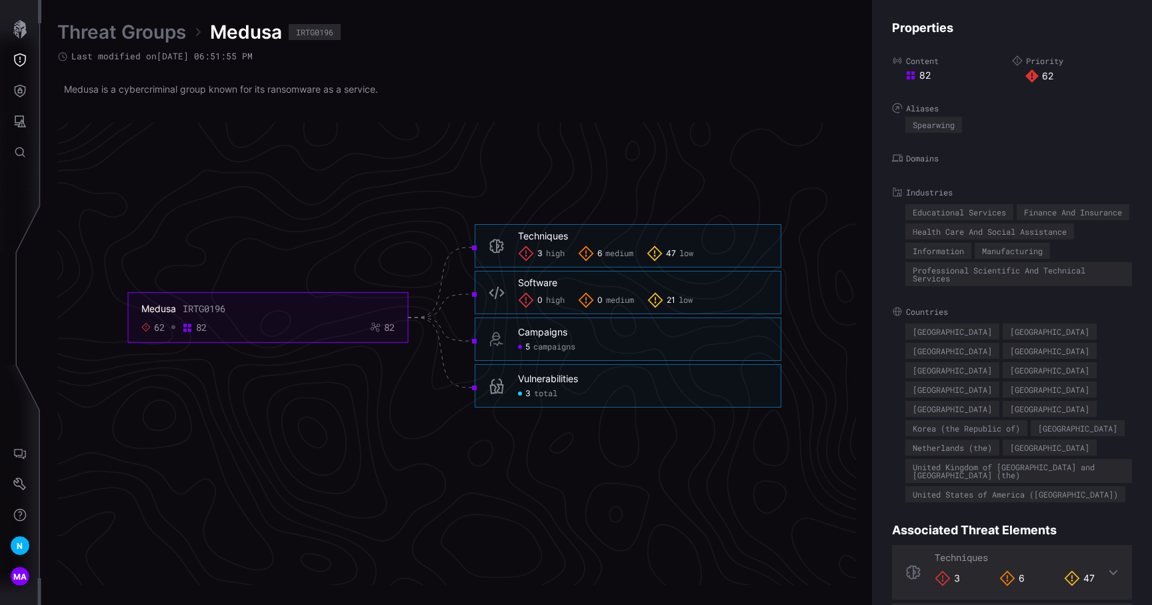
scroll to position [2805, 602]
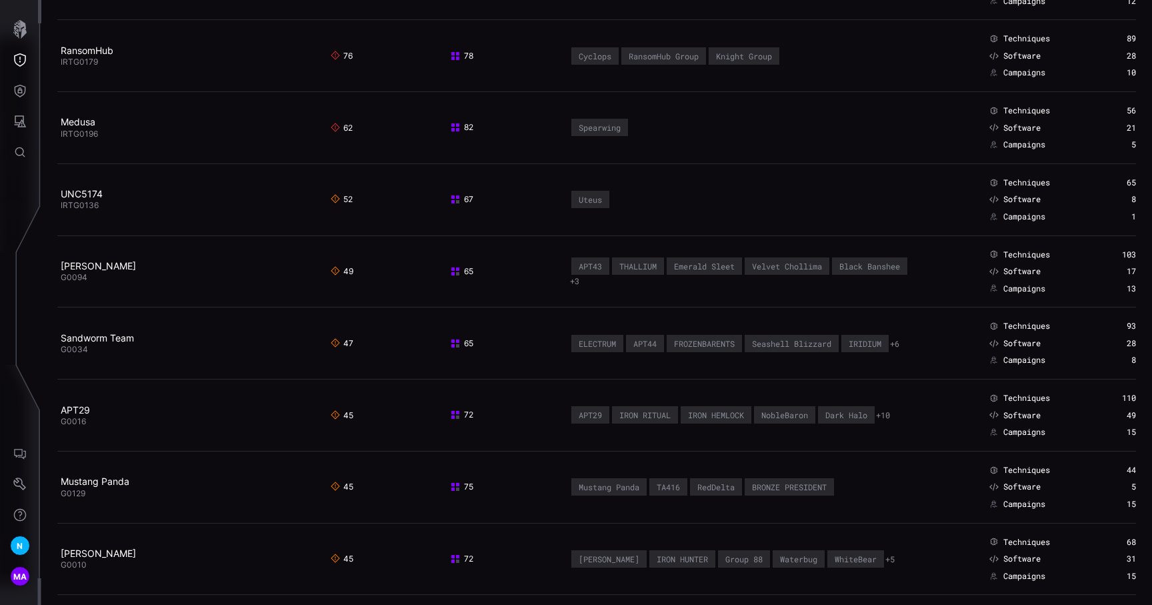
scroll to position [153, 0]
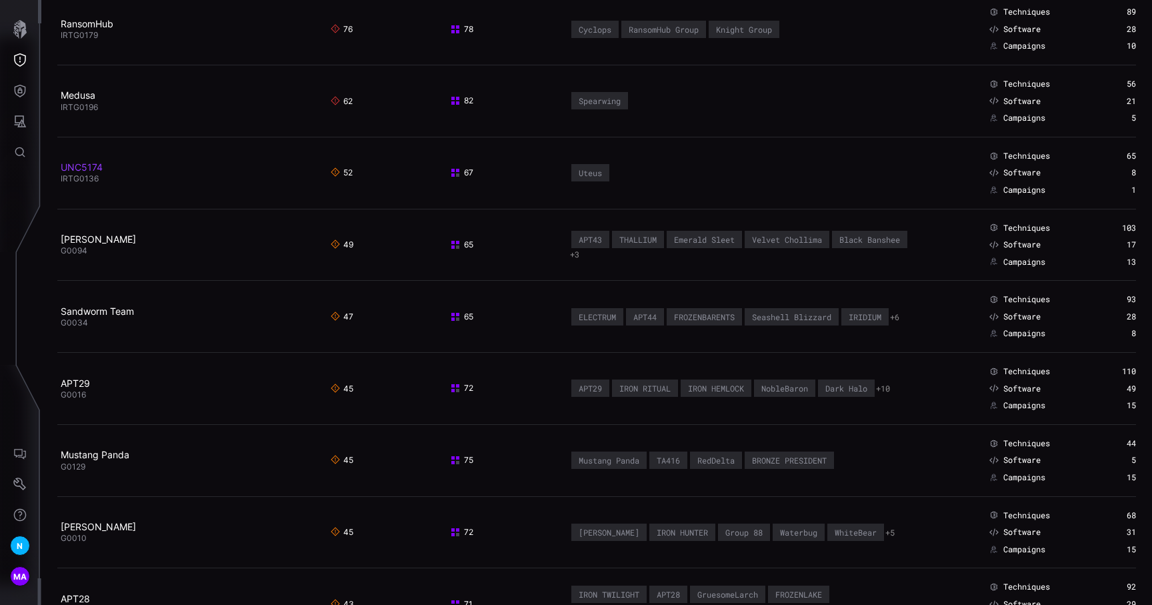
click at [83, 165] on link "UNC5174" at bounding box center [82, 166] width 42 height 11
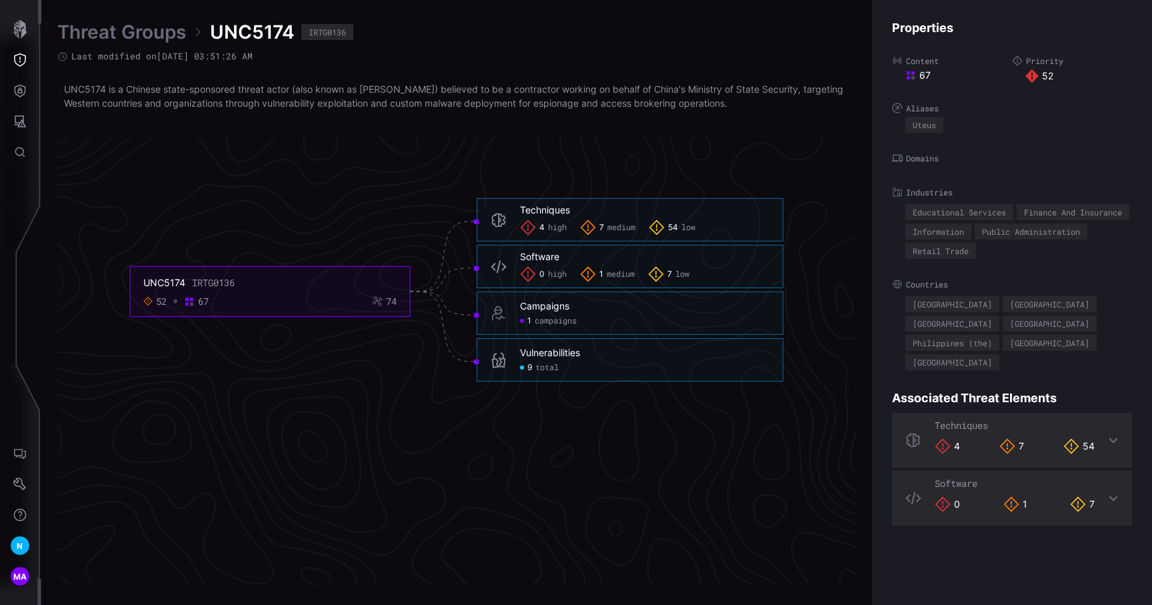
scroll to position [2847, 601]
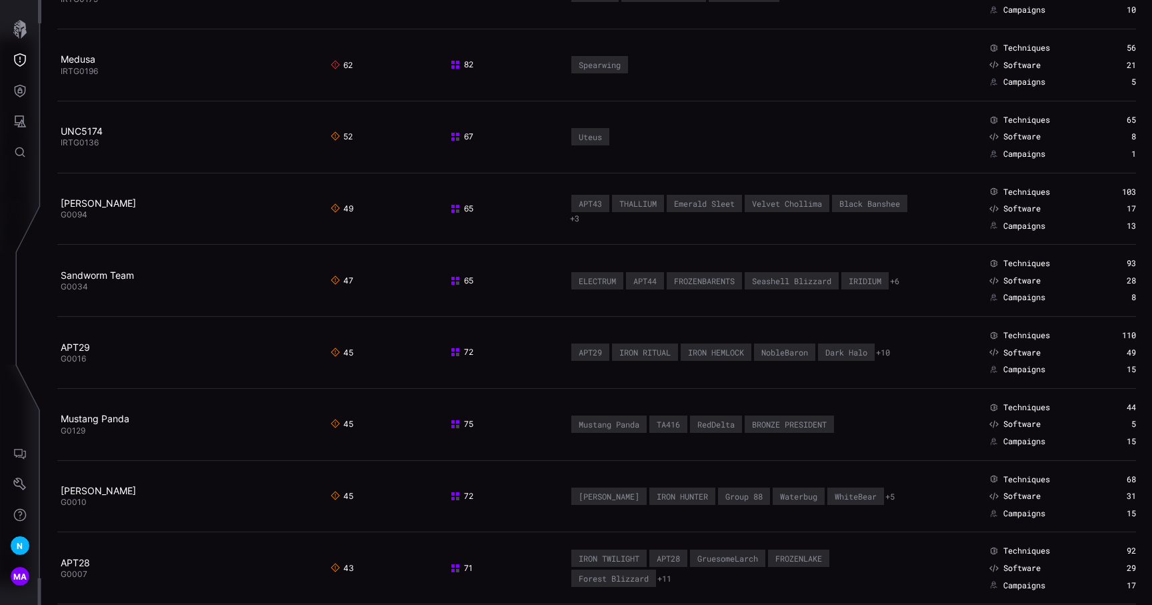
scroll to position [231, 0]
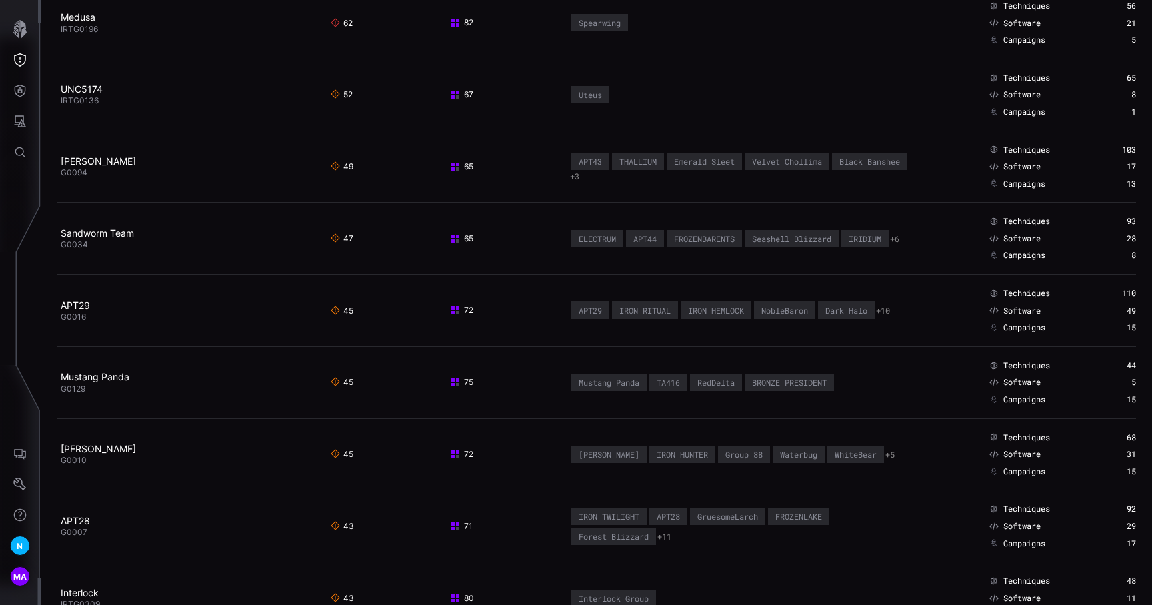
click at [84, 169] on span "G0094" at bounding box center [74, 172] width 27 height 10
click at [82, 161] on link "[PERSON_NAME]" at bounding box center [98, 160] width 75 height 11
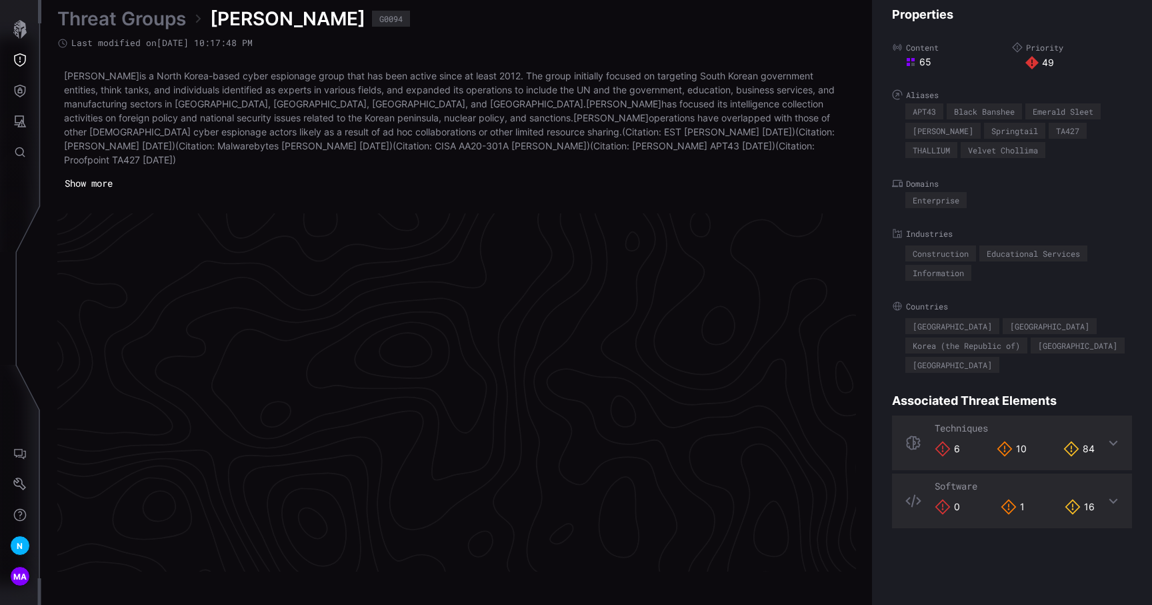
scroll to position [2814, 601]
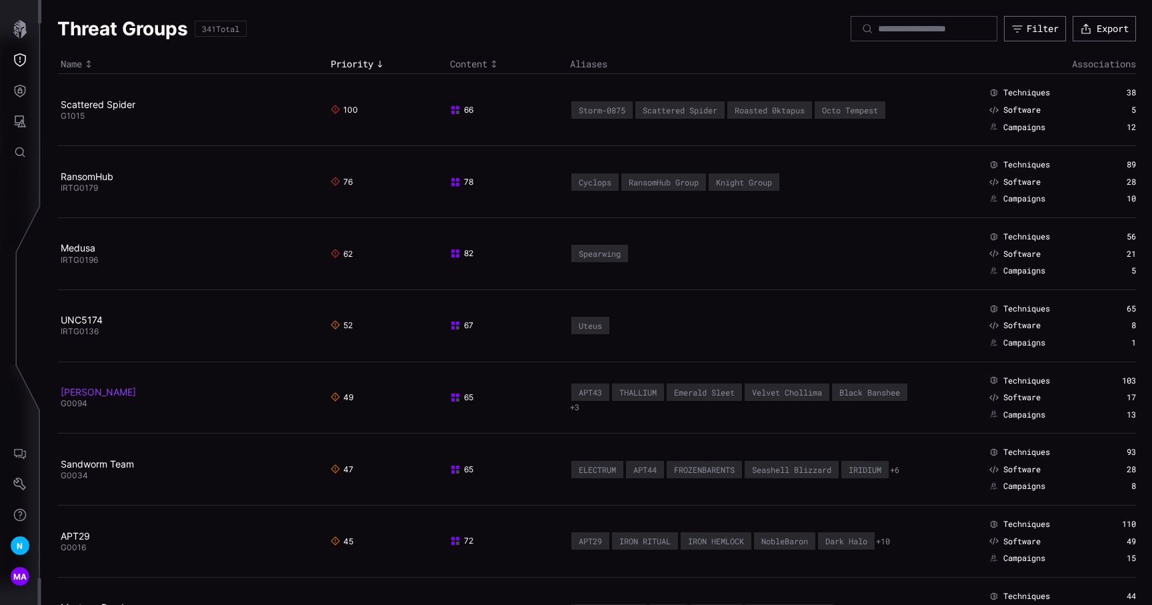
click at [97, 391] on link "[PERSON_NAME]" at bounding box center [98, 391] width 75 height 11
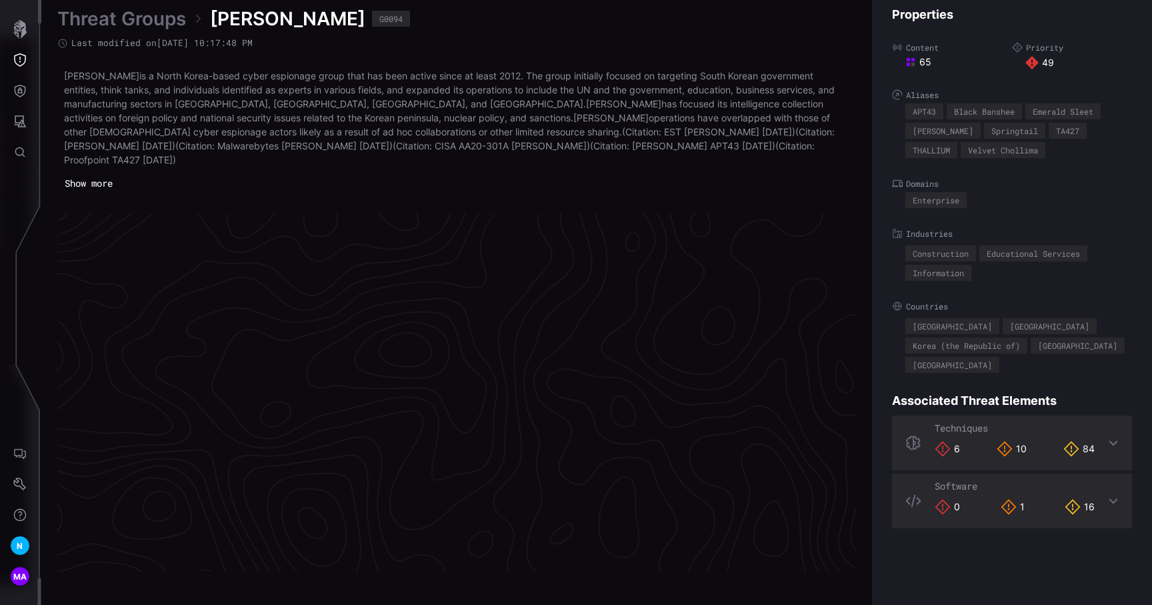
scroll to position [2814, 601]
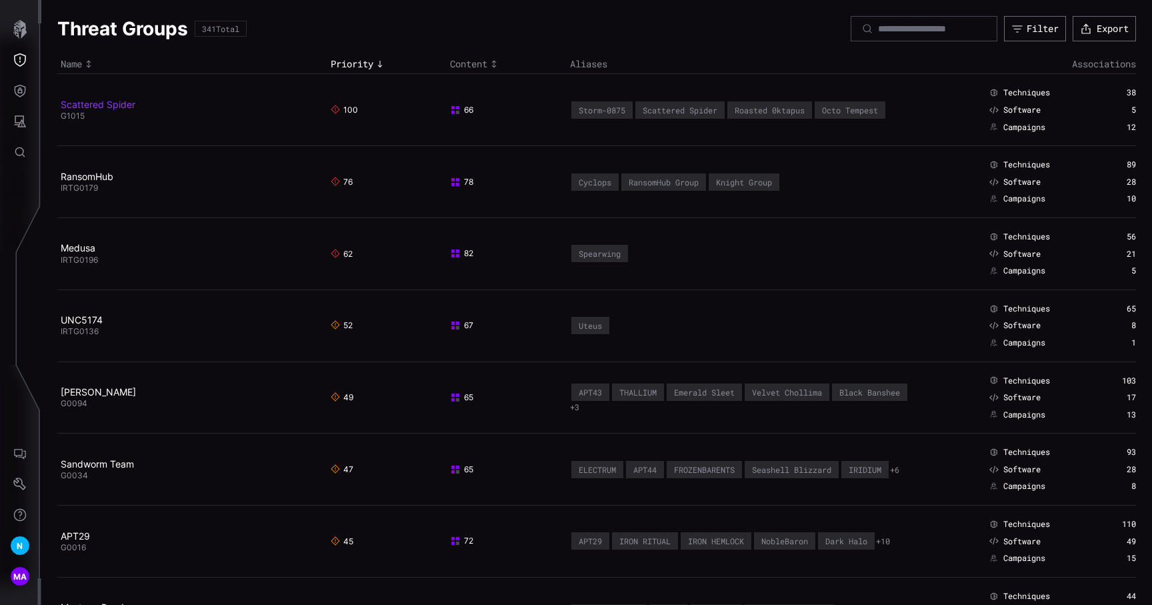
click at [107, 108] on link "Scattered Spider" at bounding box center [98, 104] width 75 height 11
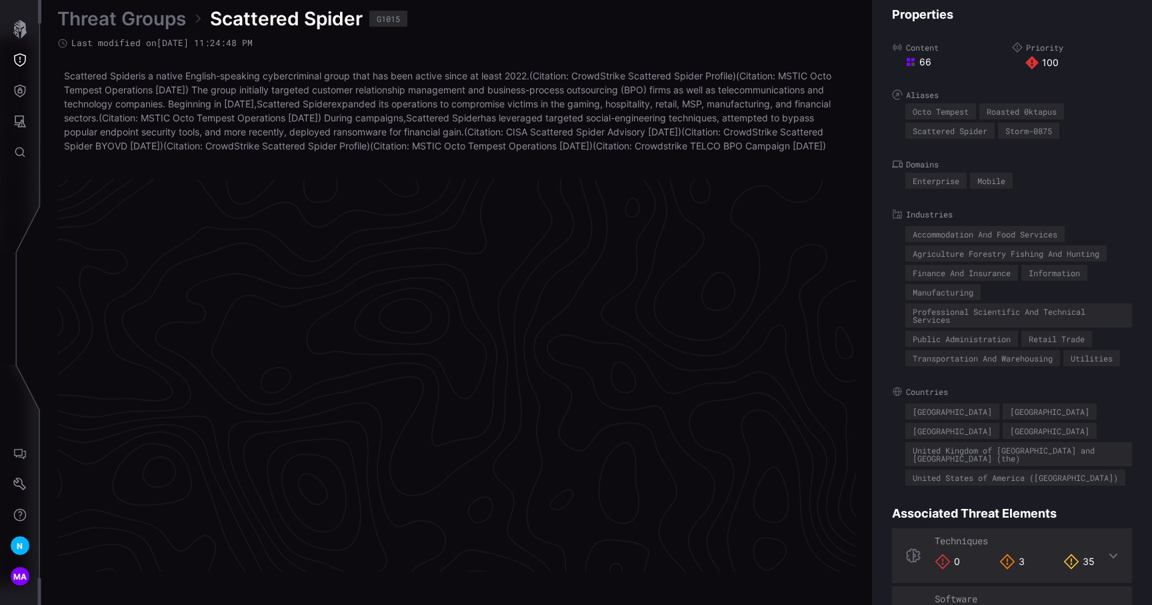
scroll to position [2811, 601]
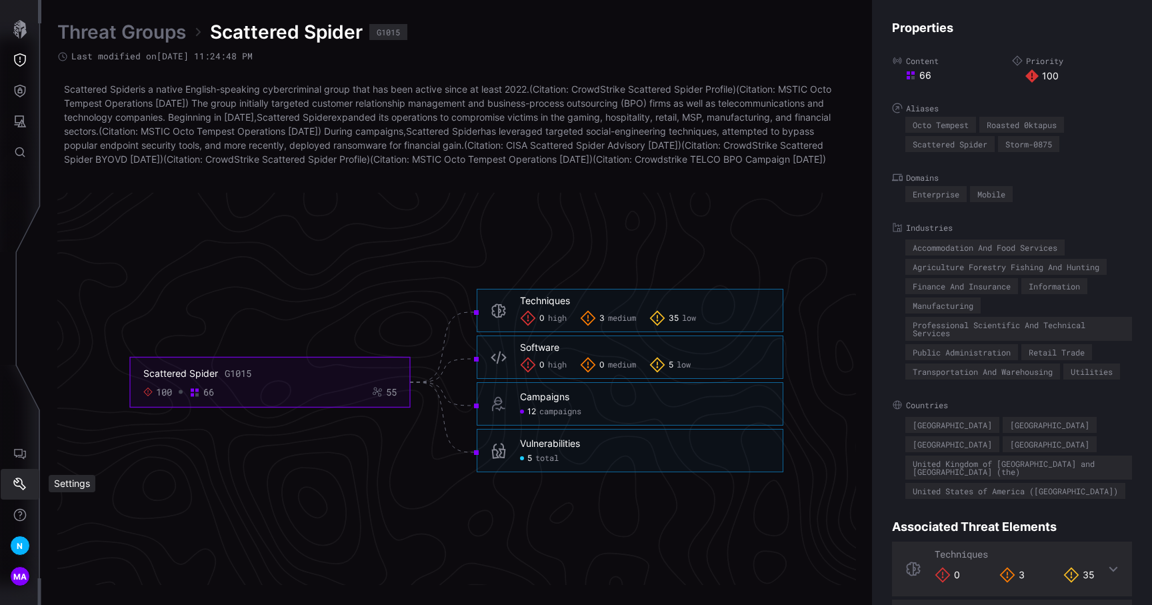
click at [18, 487] on icon "Settings" at bounding box center [19, 483] width 13 height 13
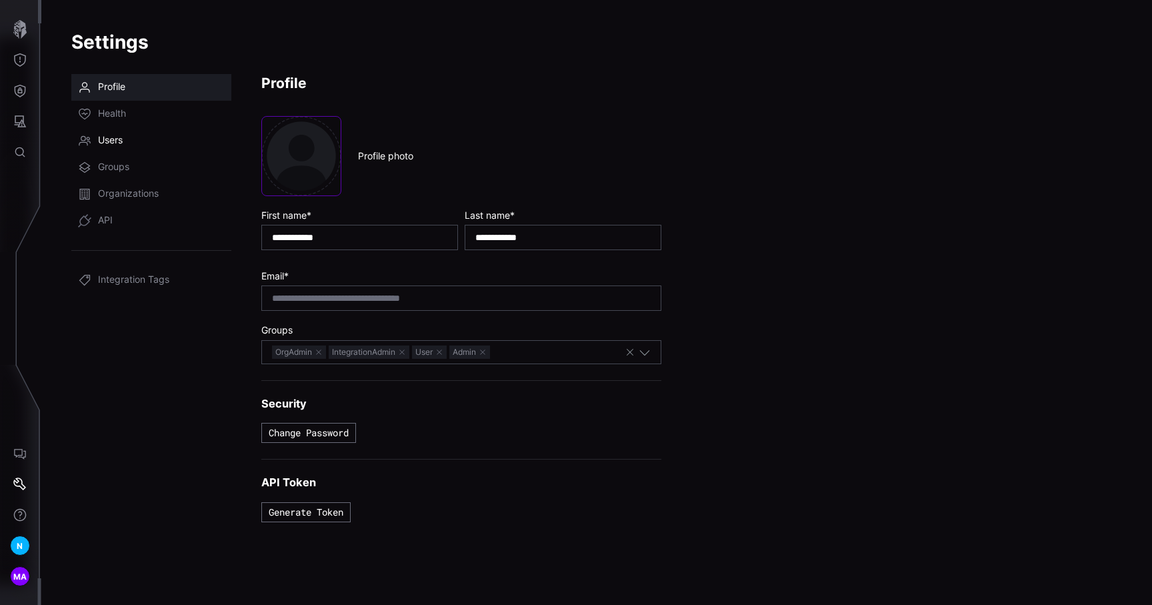
click at [123, 144] on span "Users" at bounding box center [110, 140] width 25 height 13
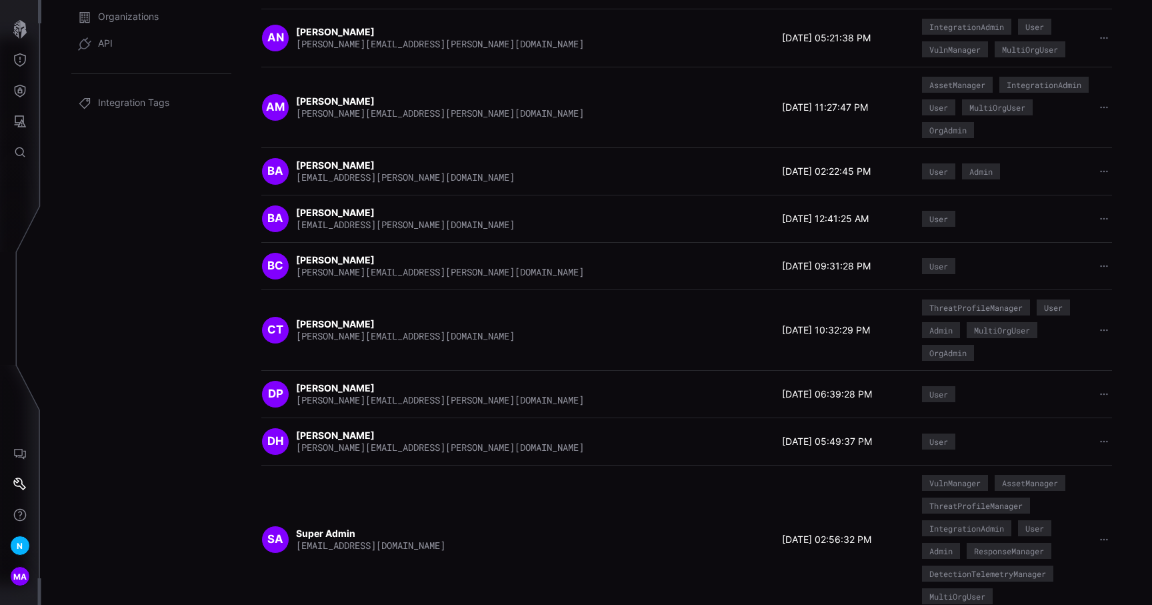
scroll to position [199, 0]
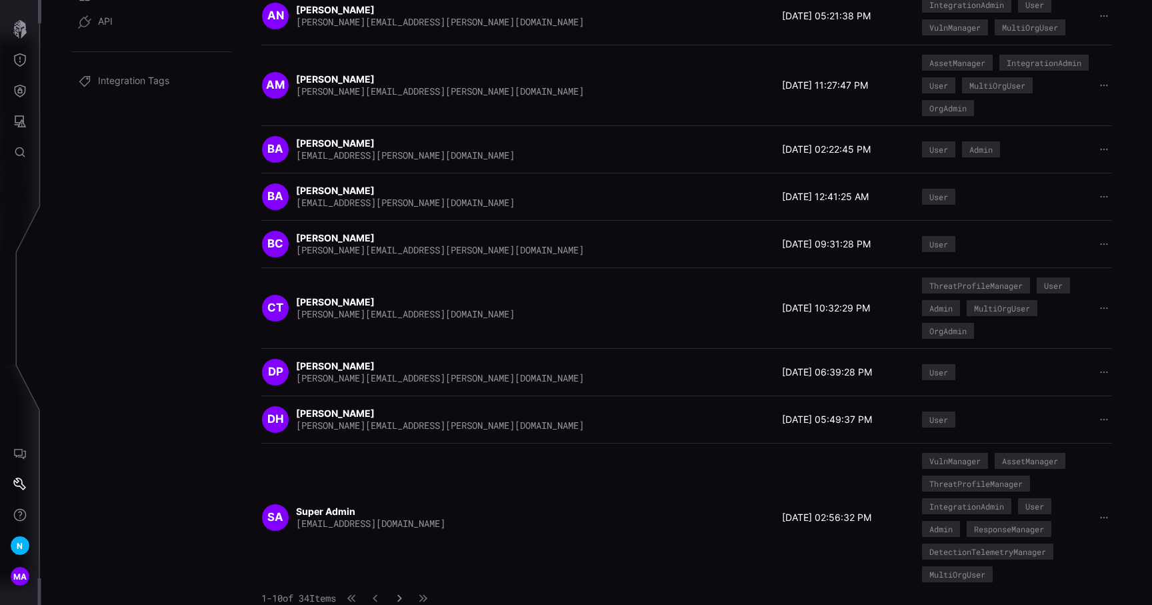
click at [402, 595] on icon "button" at bounding box center [399, 598] width 5 height 7
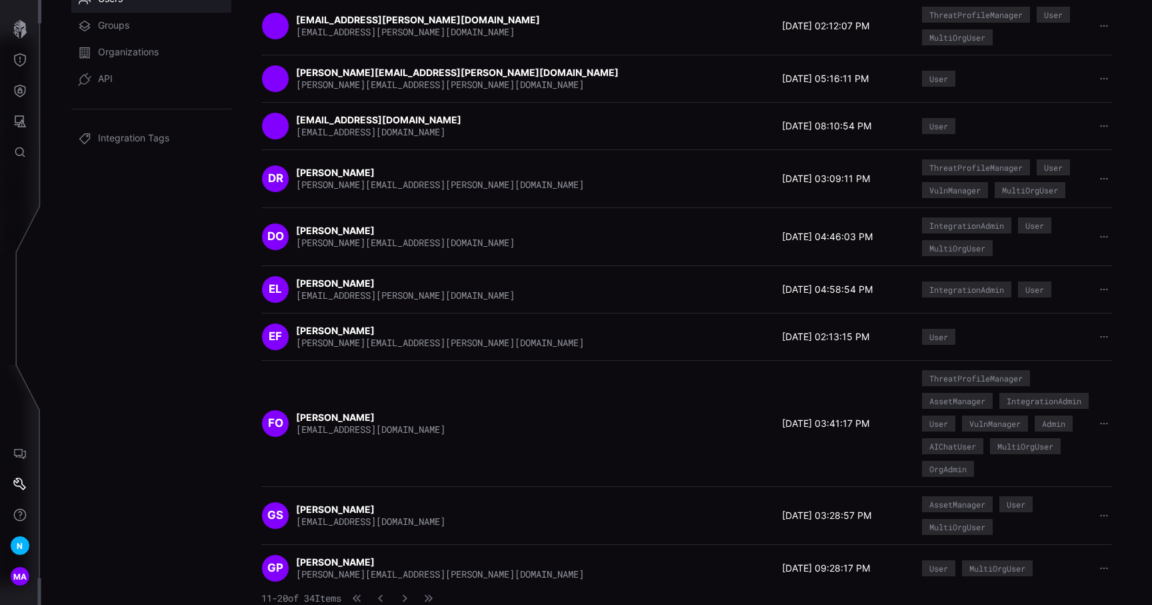
scroll to position [164, 0]
click at [433, 593] on icon "button" at bounding box center [428, 597] width 9 height 9
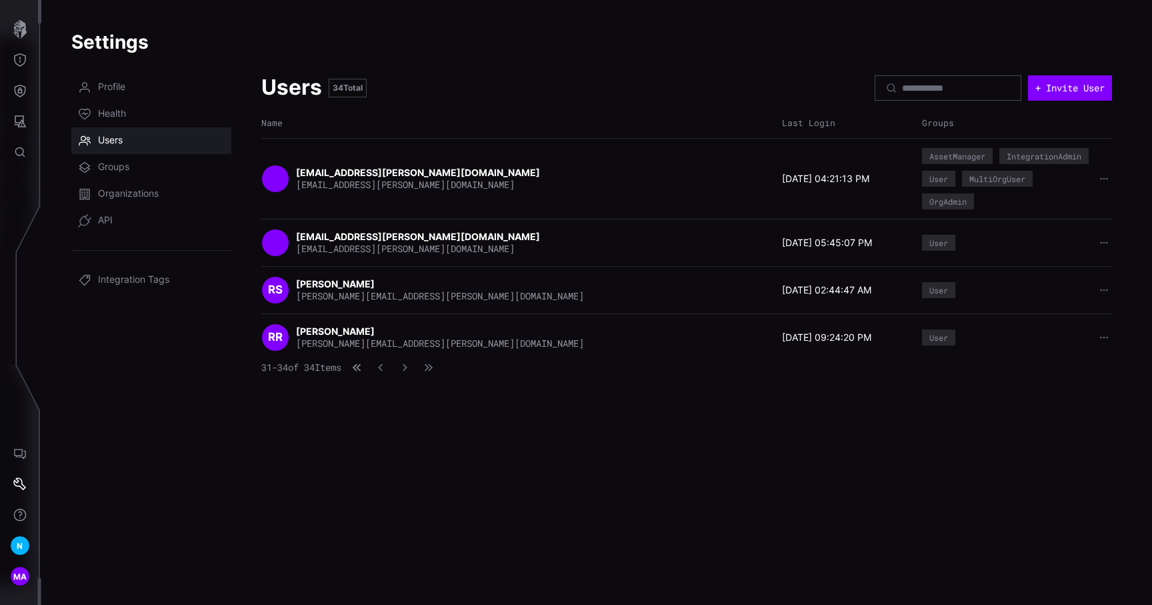
click at [361, 365] on icon "button" at bounding box center [356, 367] width 9 height 9
